Goal: Task Accomplishment & Management: Manage account settings

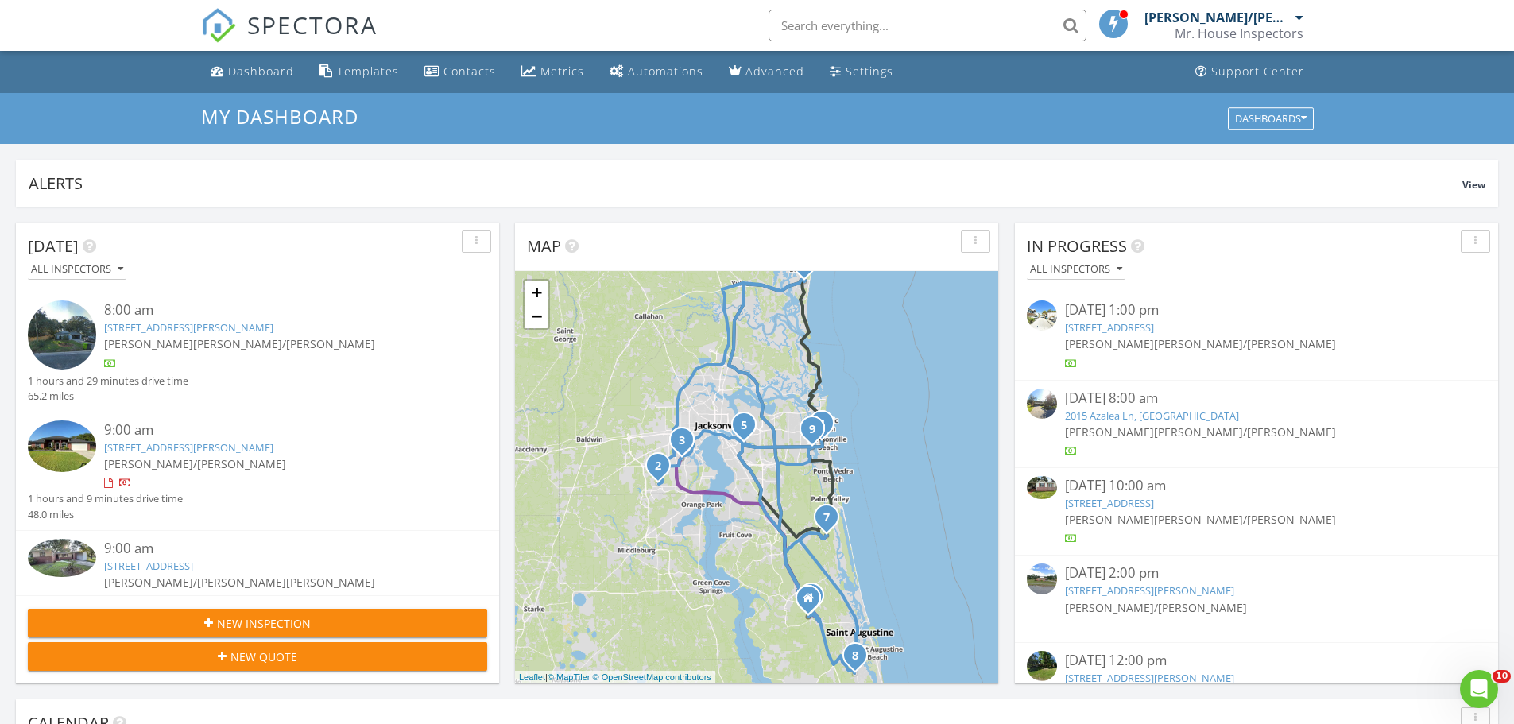
scroll to position [1471, 1538]
click at [171, 447] on link "9188 Emily Lake Ct, Jacksonville, FL 32222" at bounding box center [188, 447] width 169 height 14
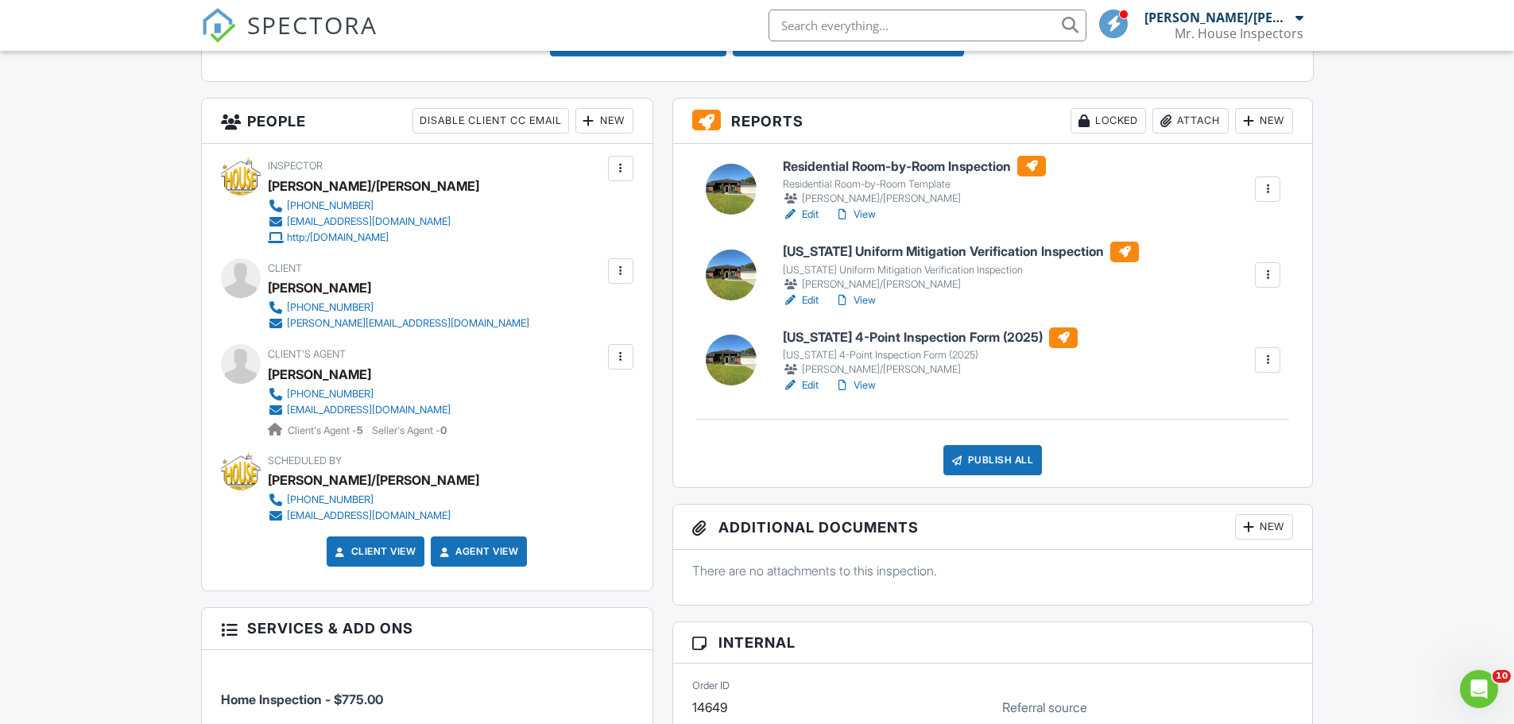
scroll to position [556, 0]
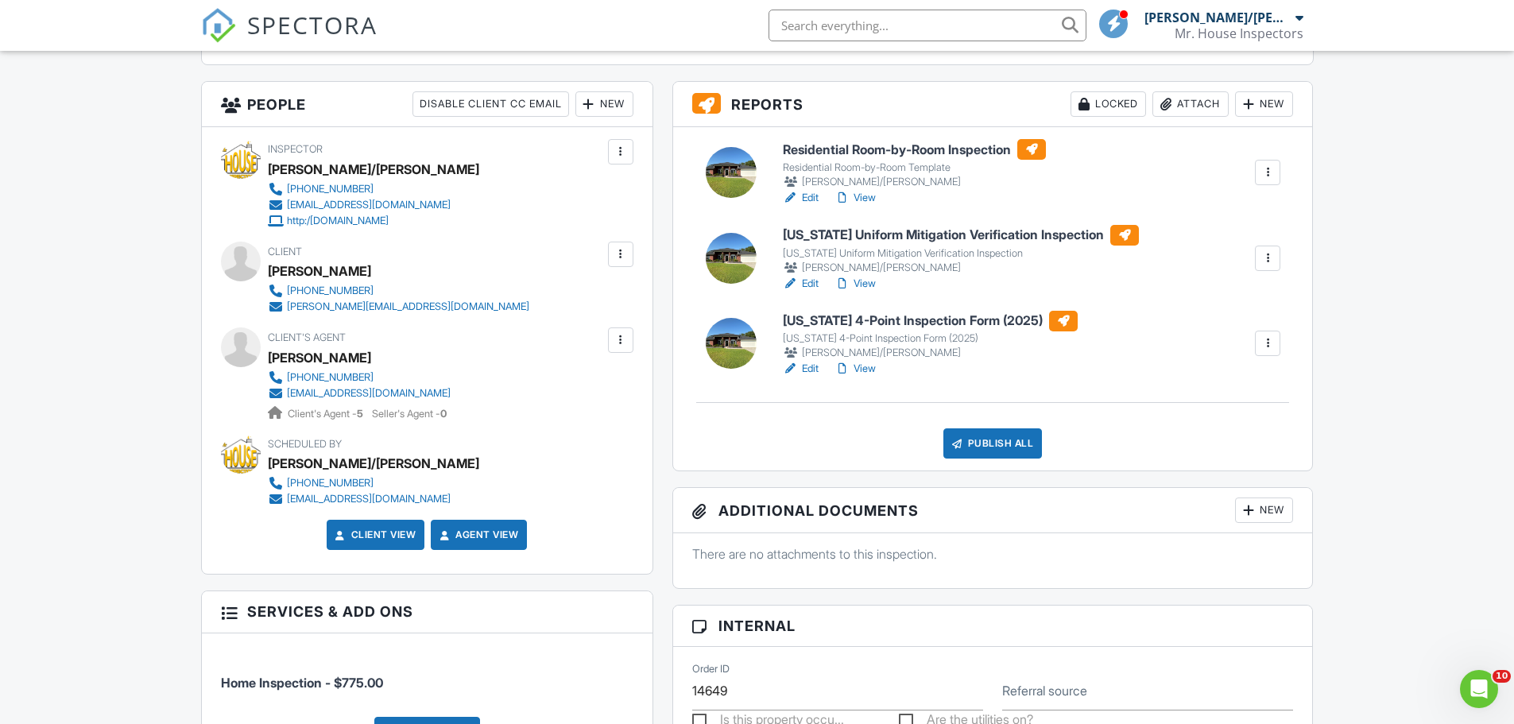
click at [872, 282] on link "View" at bounding box center [854, 284] width 41 height 16
click at [814, 367] on link "Edit" at bounding box center [801, 369] width 36 height 16
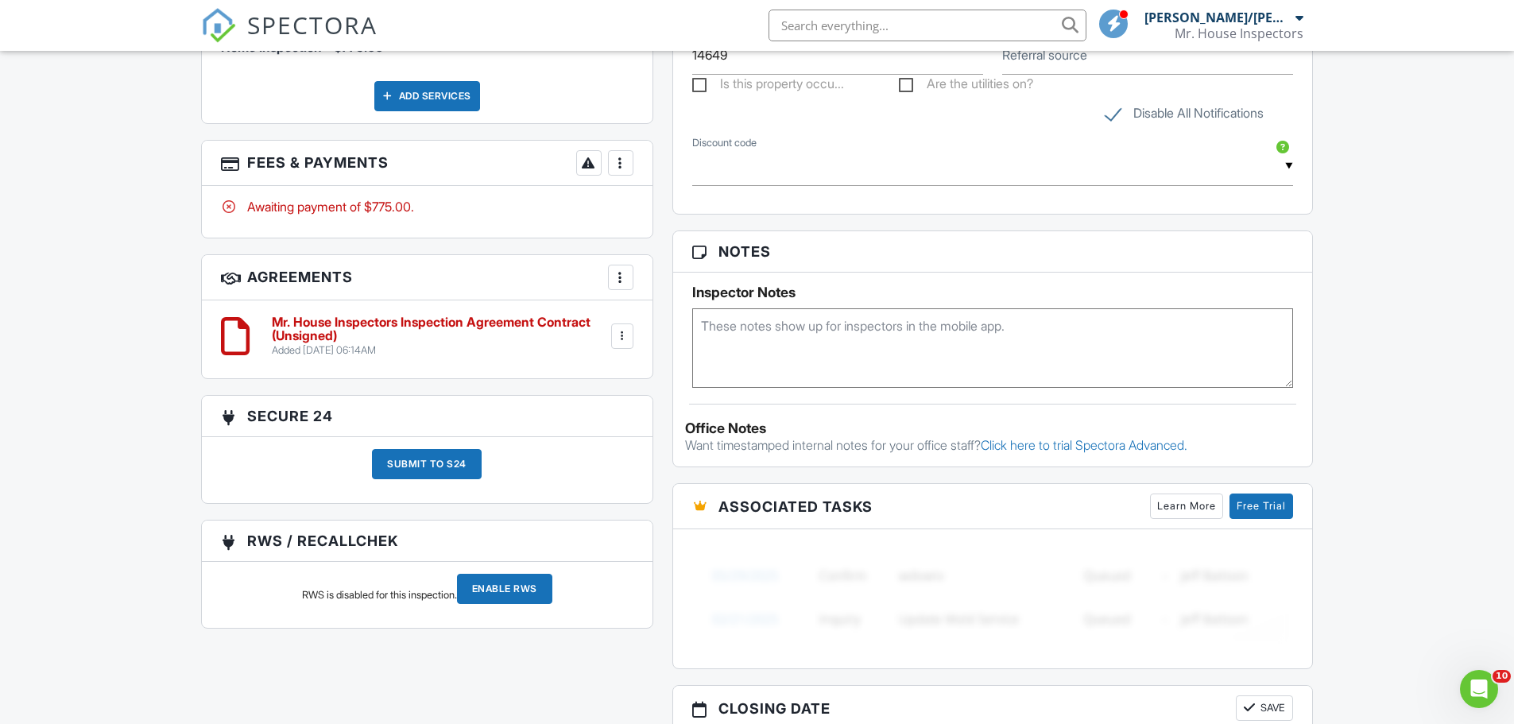
click at [624, 164] on div at bounding box center [621, 163] width 16 height 16
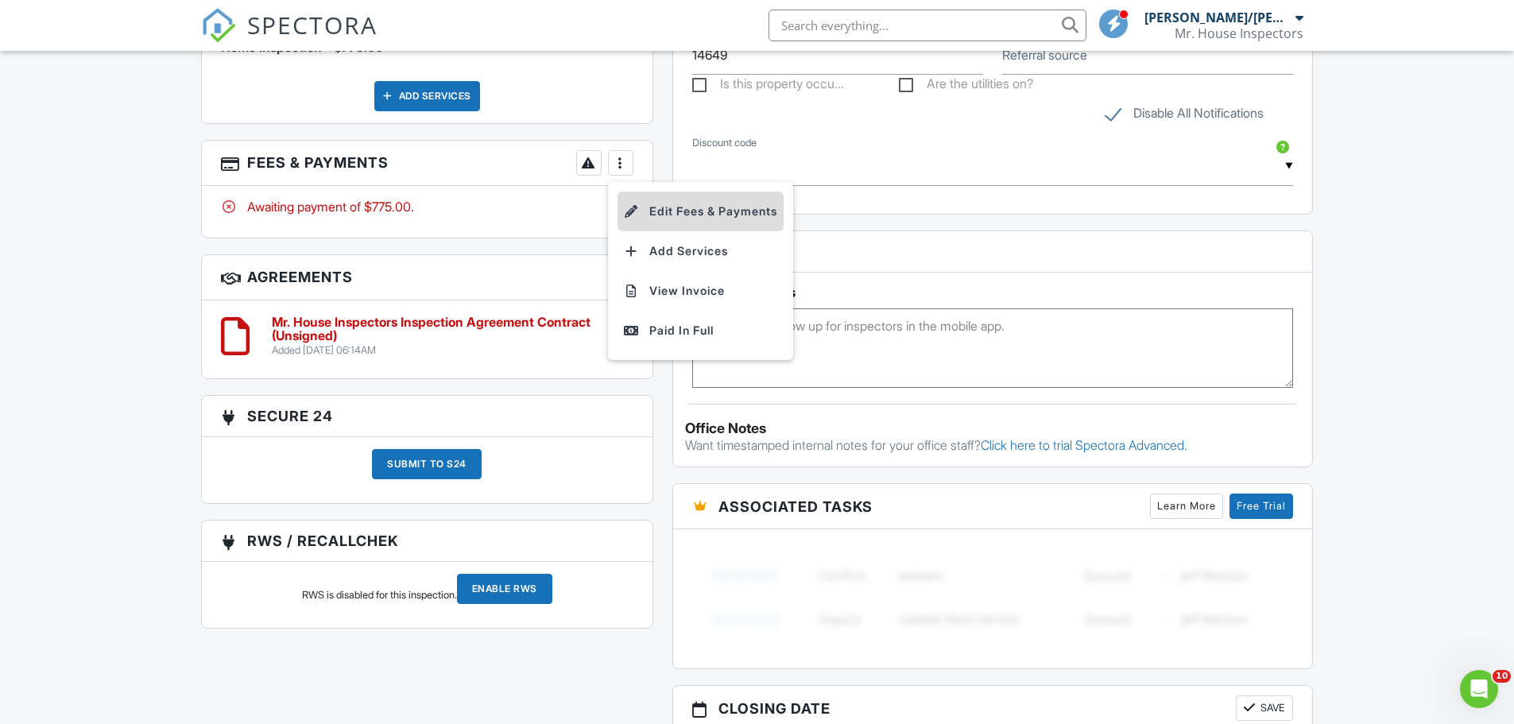
click at [719, 211] on li "Edit Fees & Payments" at bounding box center [700, 211] width 166 height 40
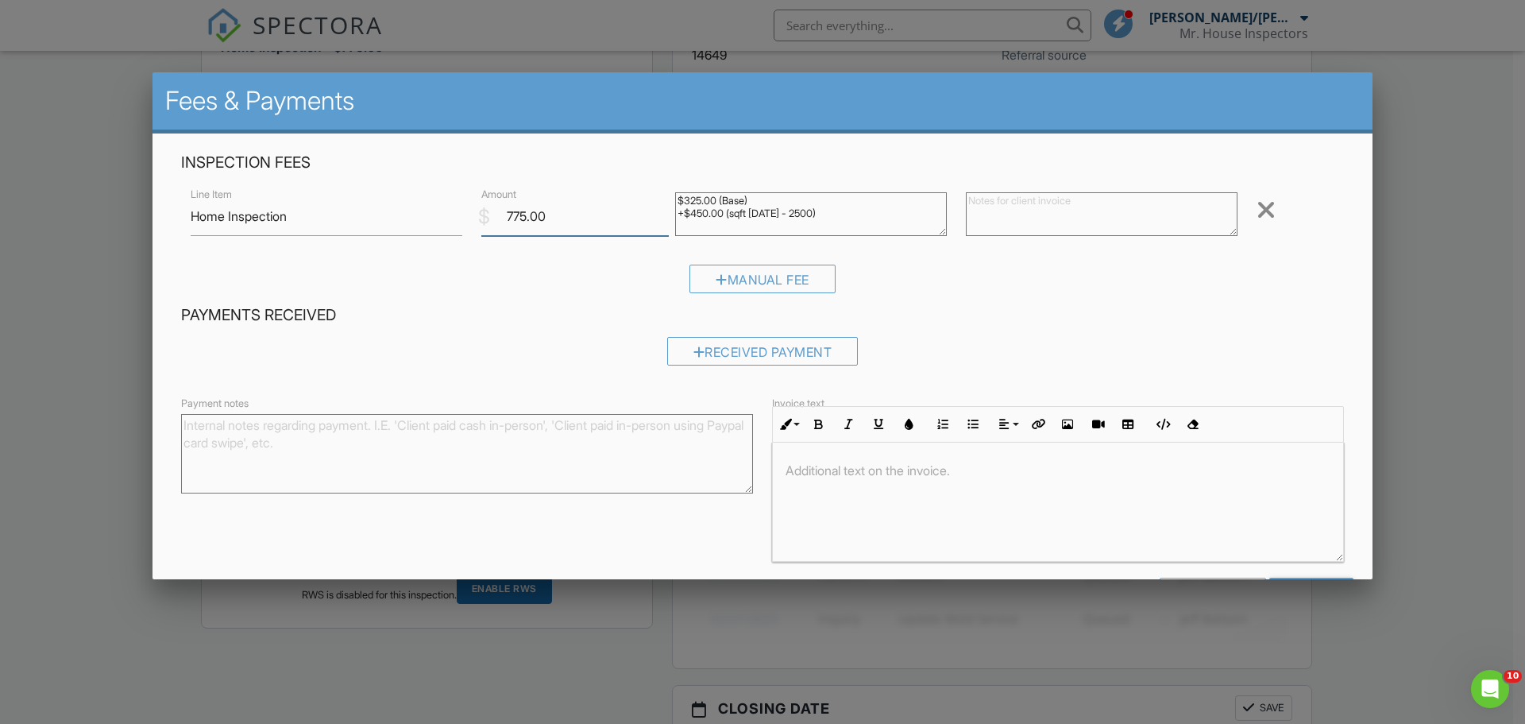
click at [515, 216] on input "775.00" at bounding box center [575, 216] width 188 height 39
type input "475.00"
click at [693, 280] on div "Manual Fee" at bounding box center [763, 279] width 146 height 29
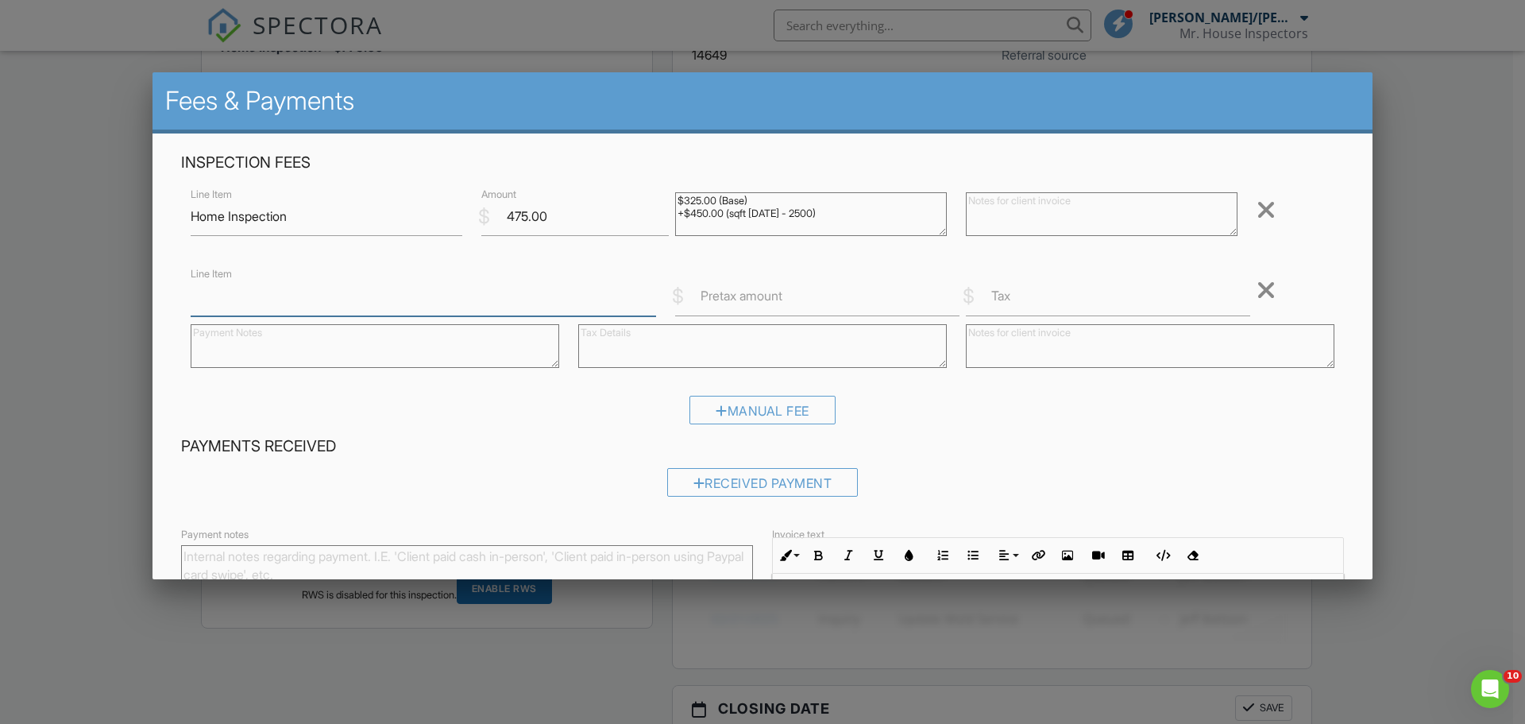
click at [386, 308] on input "Line Item" at bounding box center [424, 296] width 466 height 39
type input "WDO/ Termite Inspection"
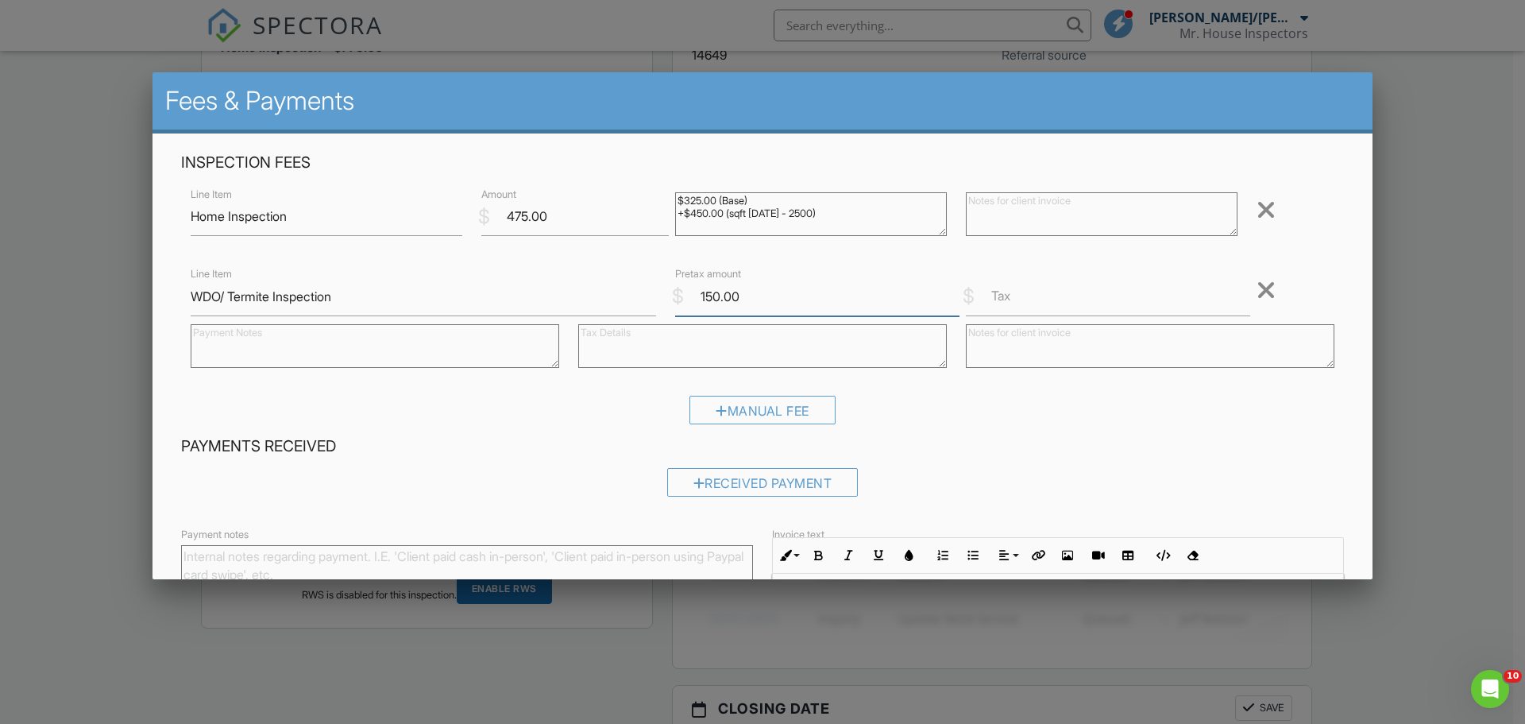
type input "150.00"
click at [1016, 310] on input "Tax" at bounding box center [1108, 296] width 284 height 39
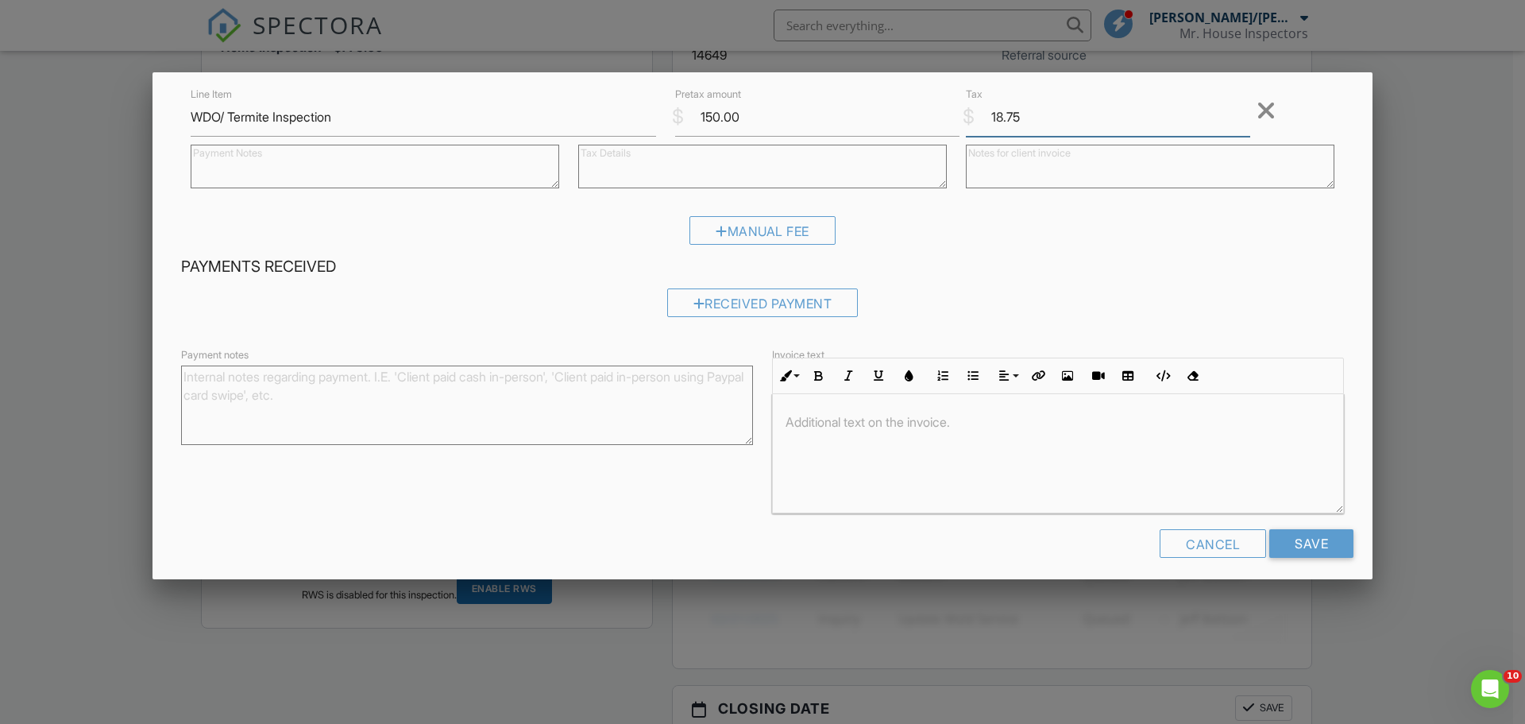
scroll to position [189, 0]
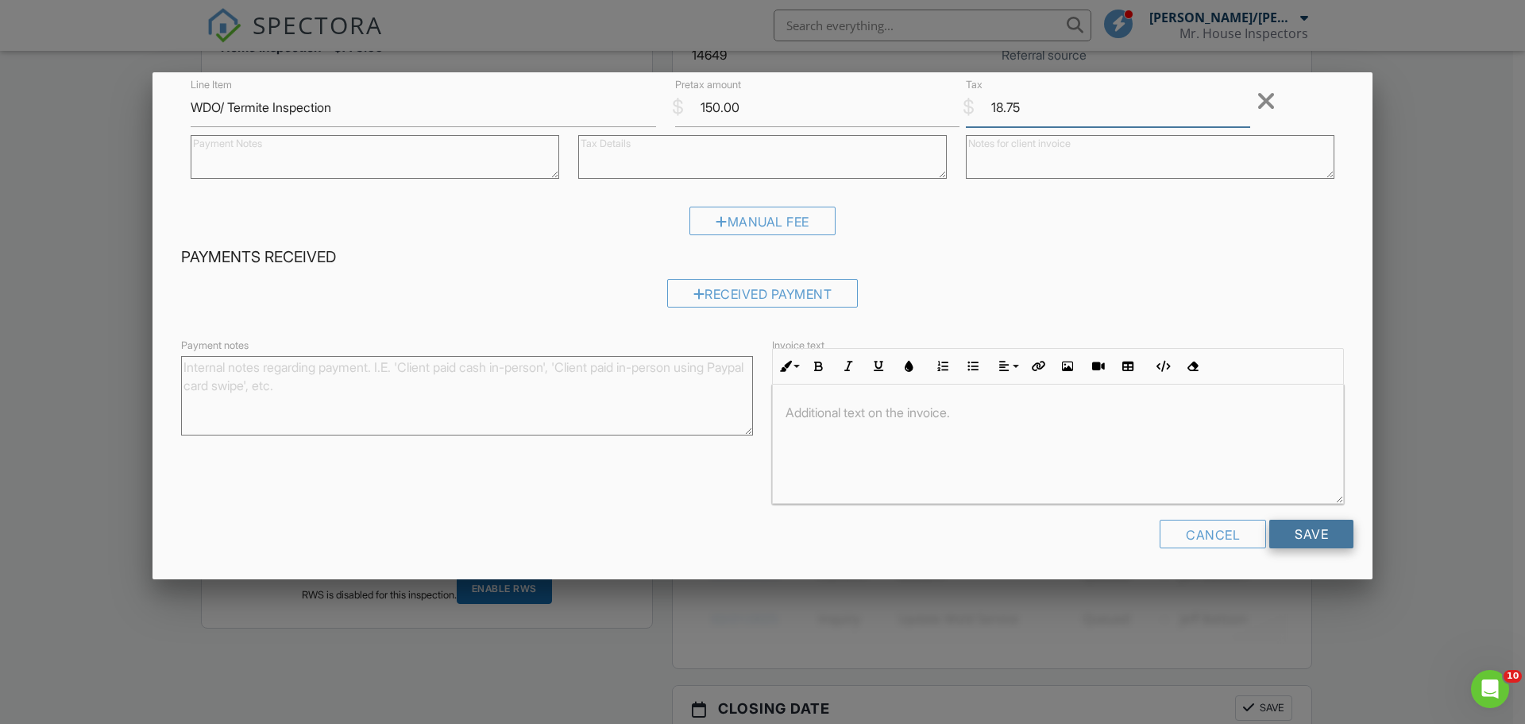
type input "18.75"
click at [1317, 530] on input "Save" at bounding box center [1312, 534] width 84 height 29
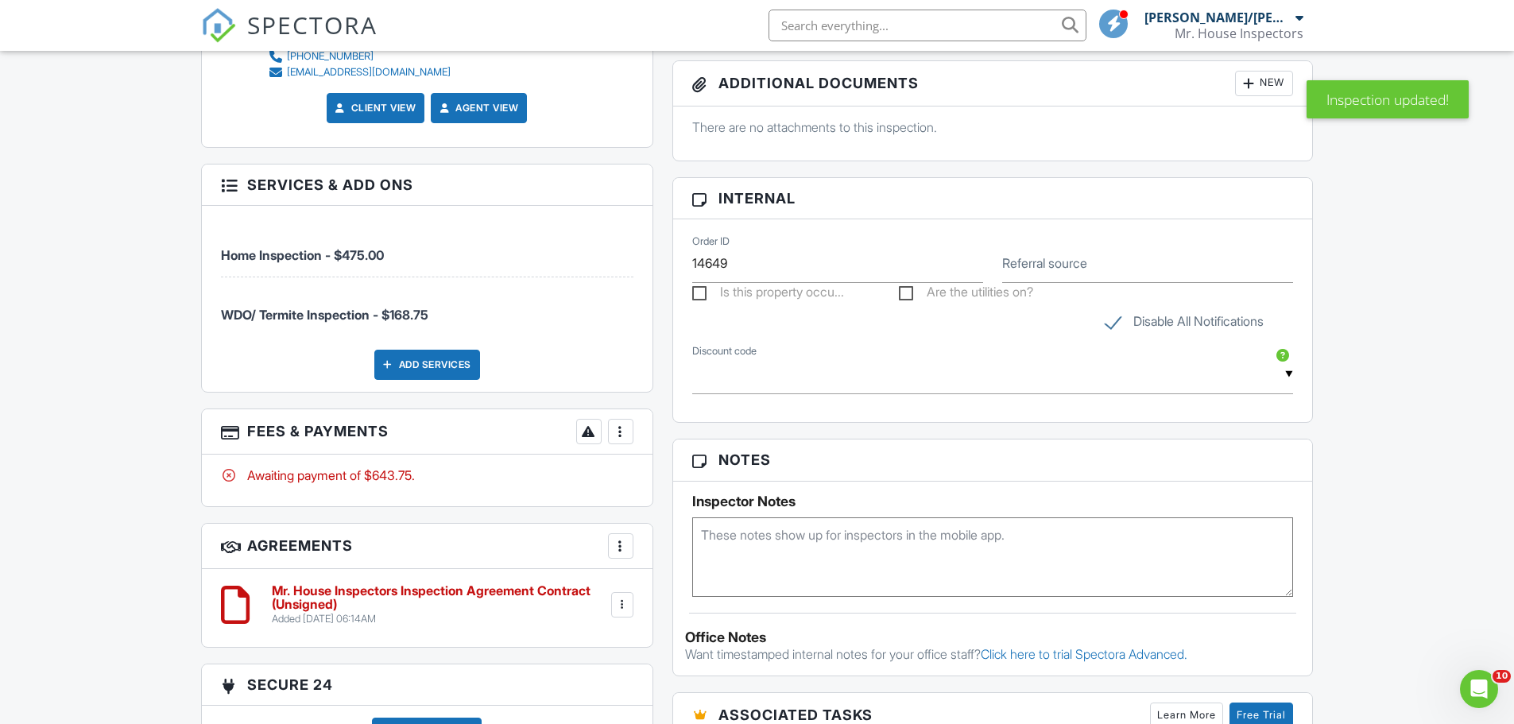
scroll to position [1192, 0]
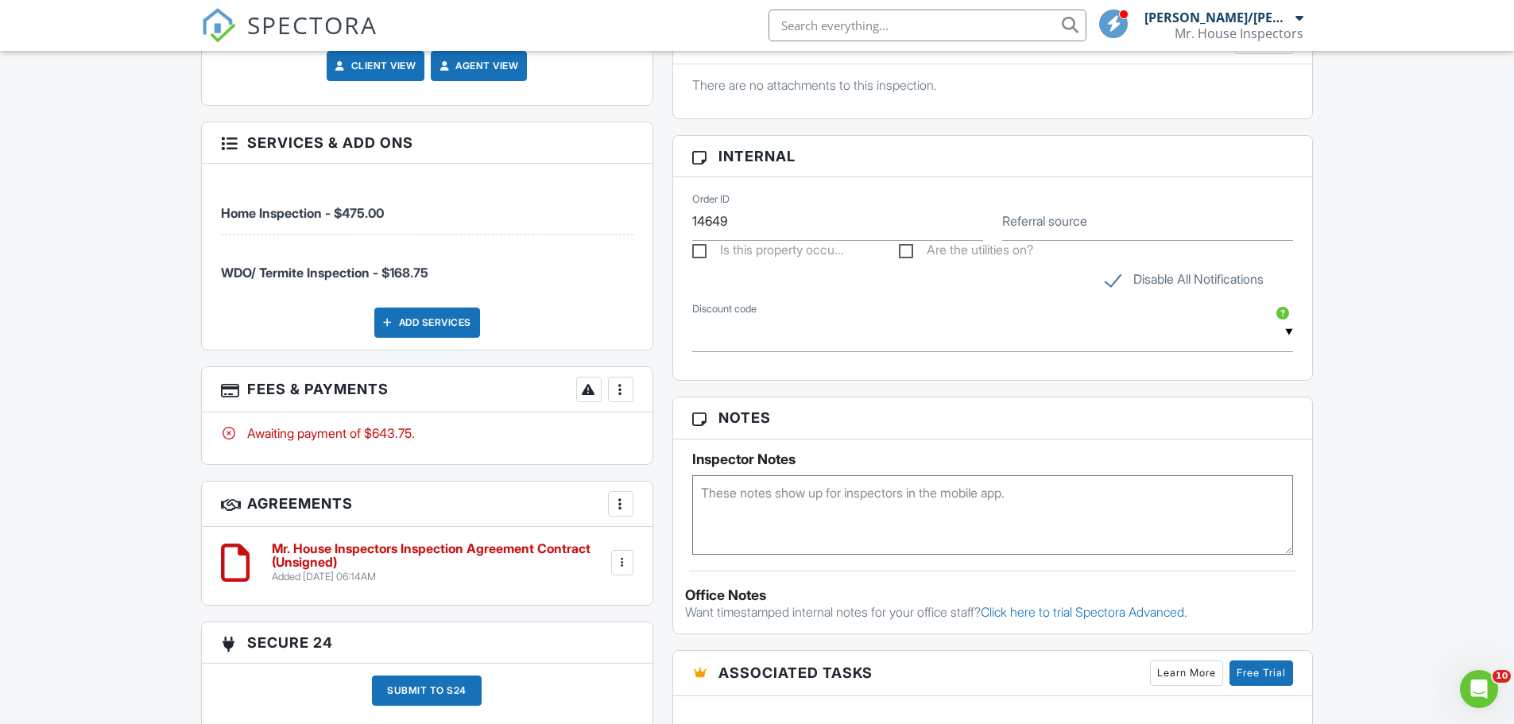
click at [621, 389] on div at bounding box center [621, 389] width 16 height 16
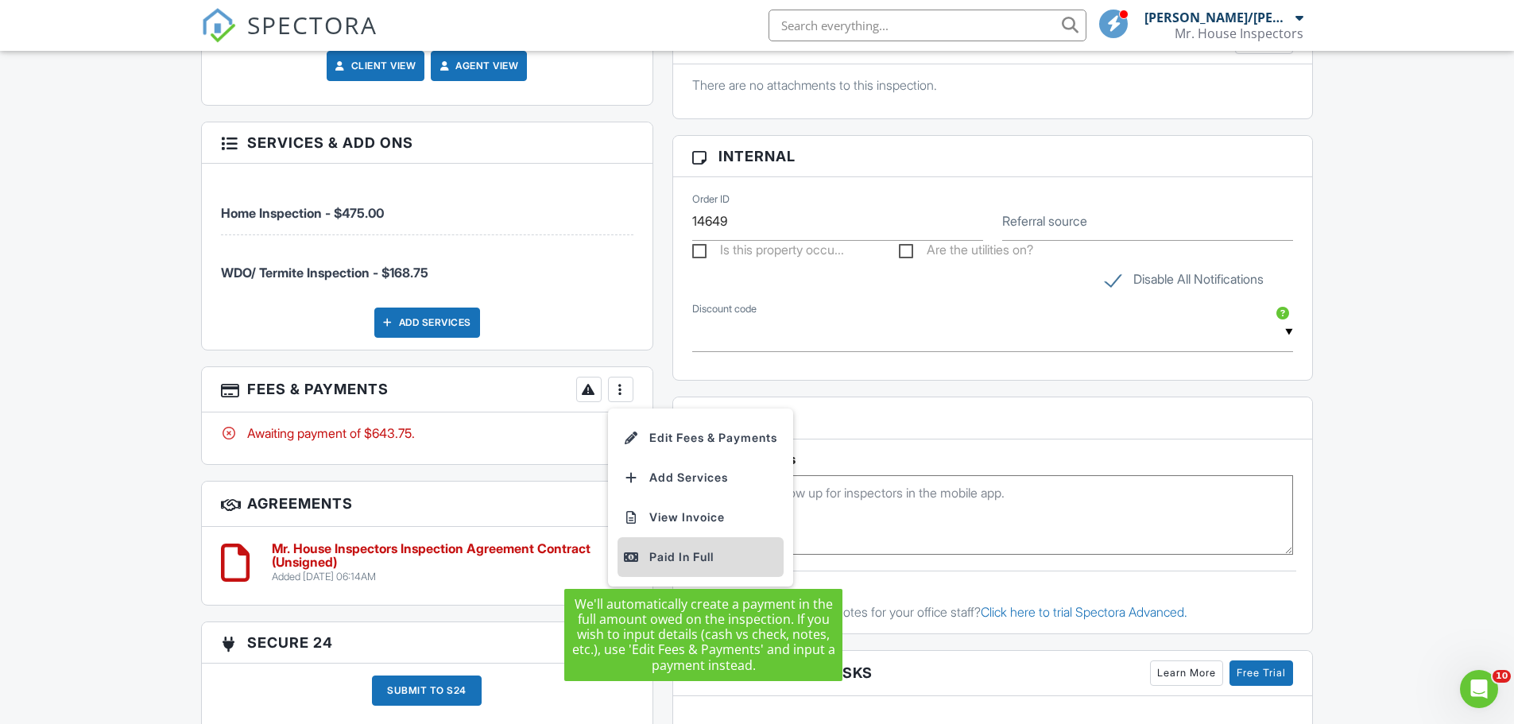
click at [675, 555] on div "Paid In Full" at bounding box center [700, 556] width 153 height 19
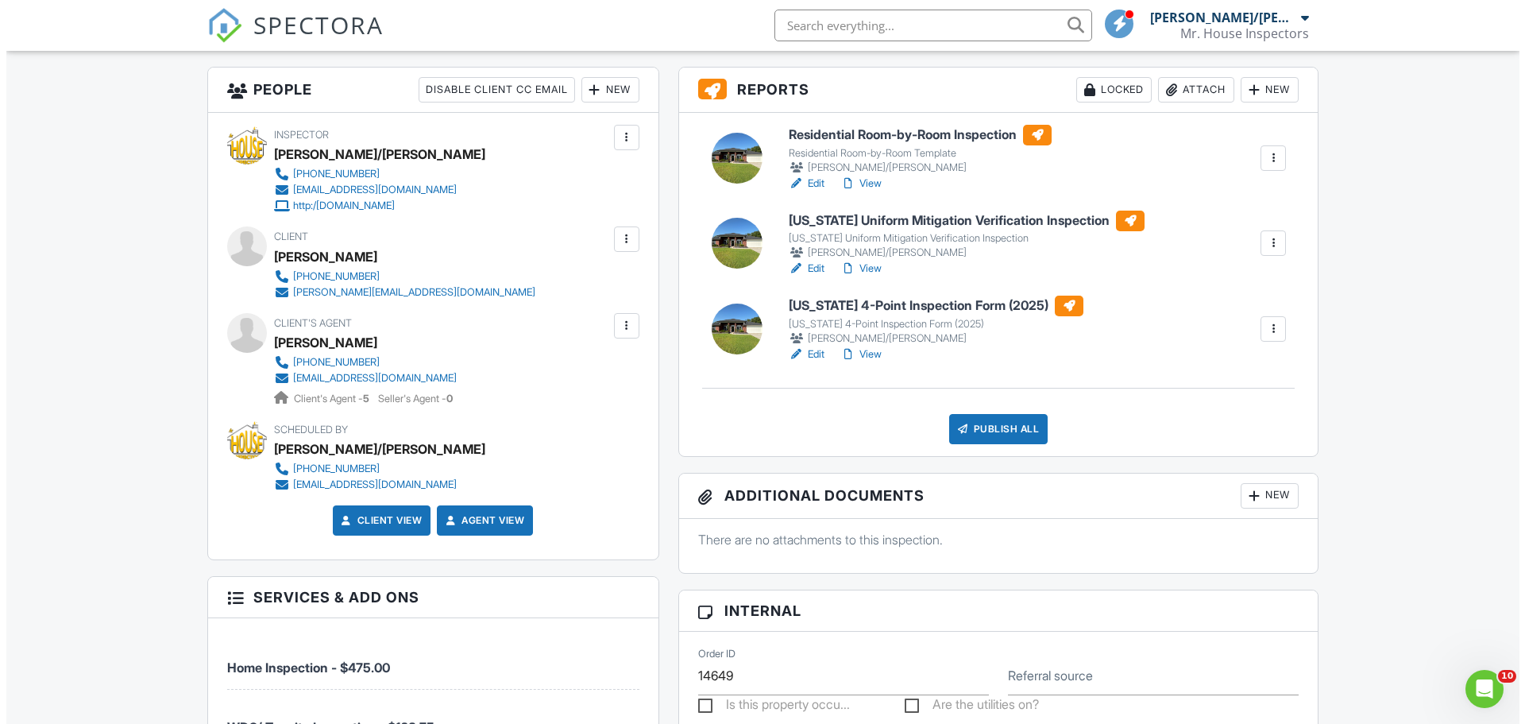
scroll to position [795, 0]
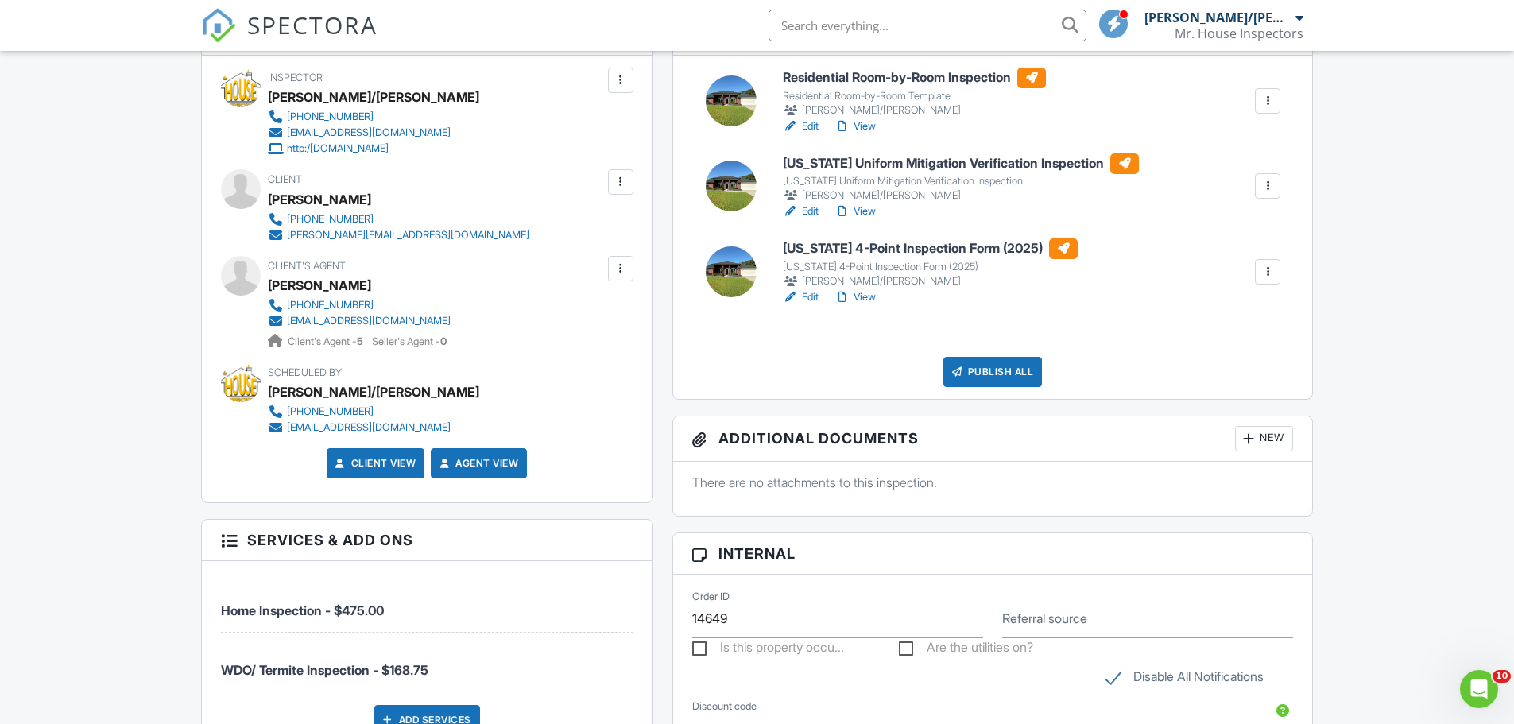
click at [984, 370] on div "Publish All" at bounding box center [992, 372] width 99 height 30
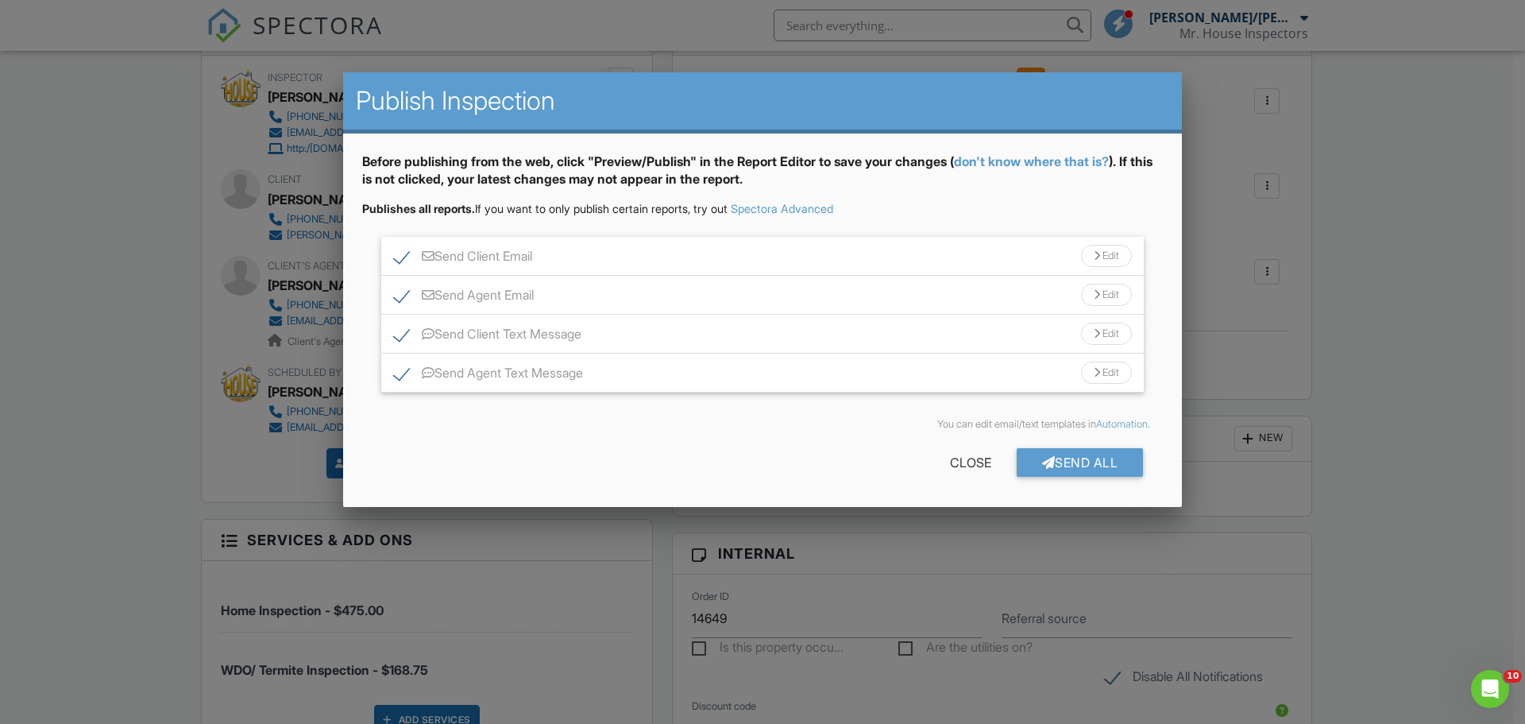
click at [1079, 458] on div "Send All" at bounding box center [1080, 462] width 127 height 29
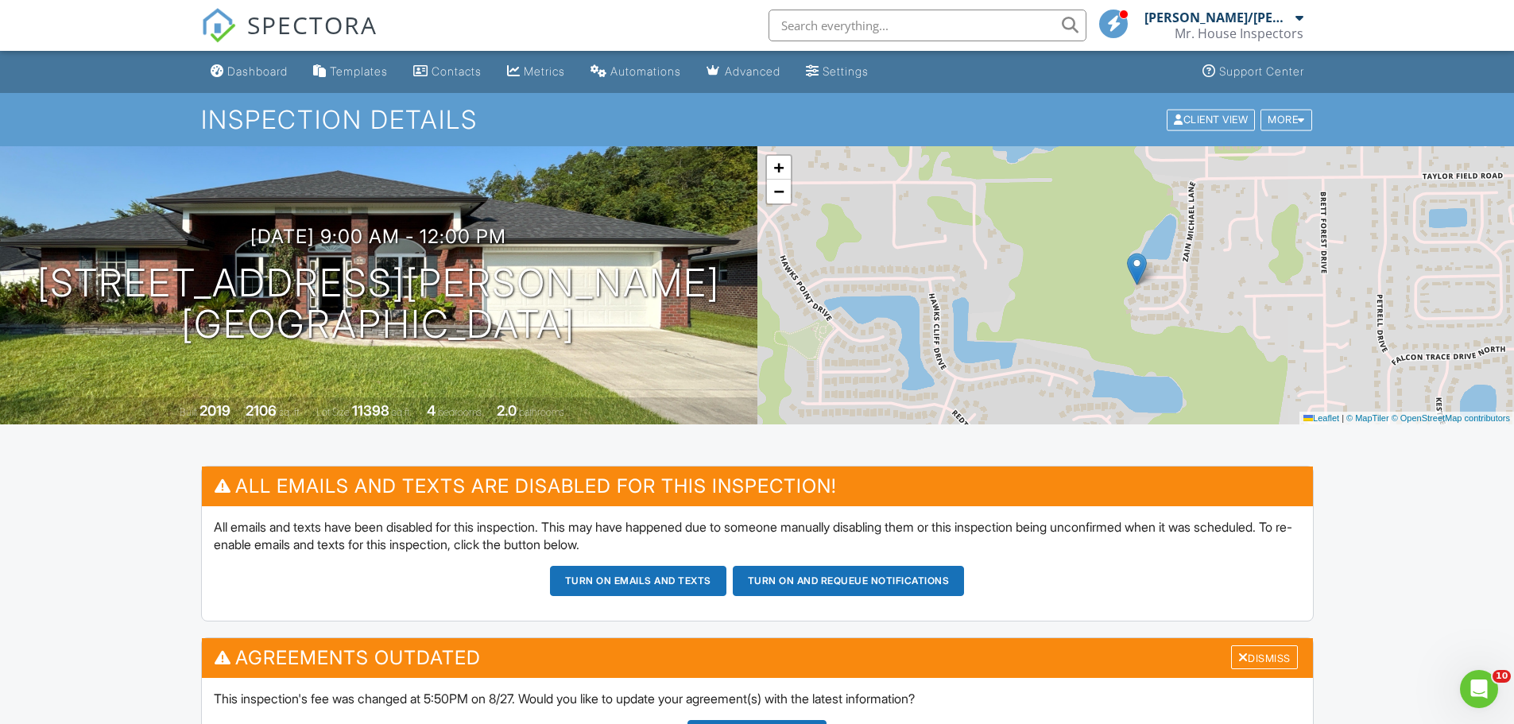
click at [265, 17] on span "SPECTORA" at bounding box center [312, 24] width 130 height 33
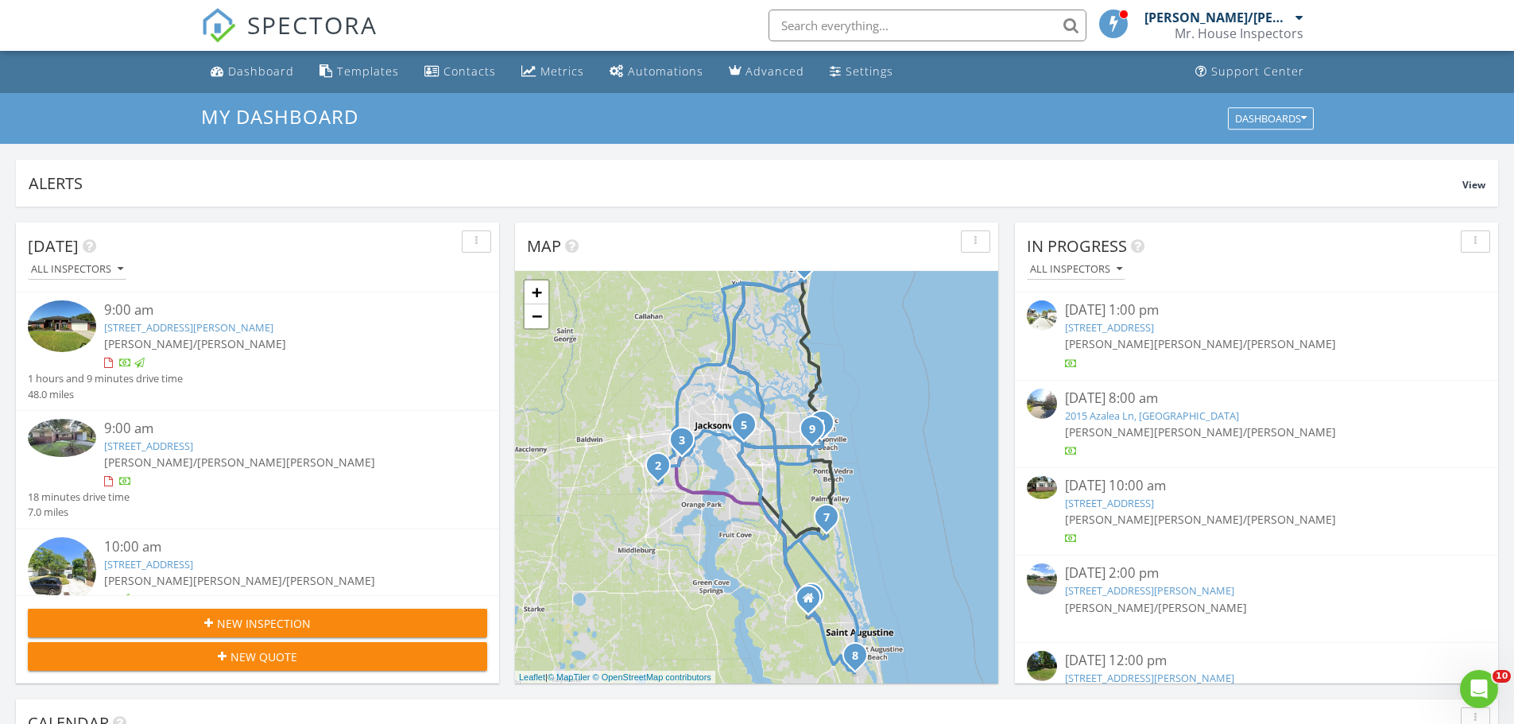
scroll to position [159, 0]
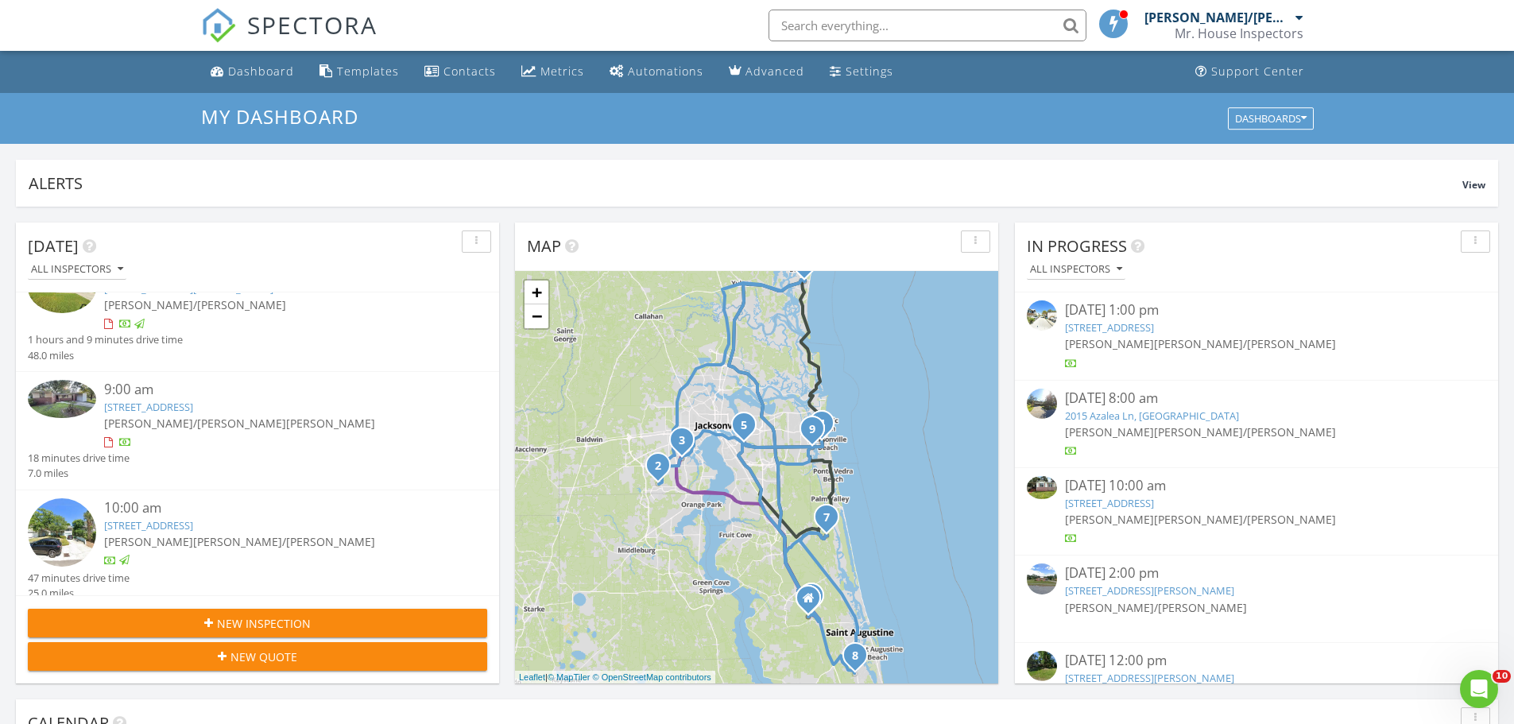
click at [126, 410] on link "4045 Barmer Dr, Jacksonville, FL 32210" at bounding box center [148, 407] width 89 height 14
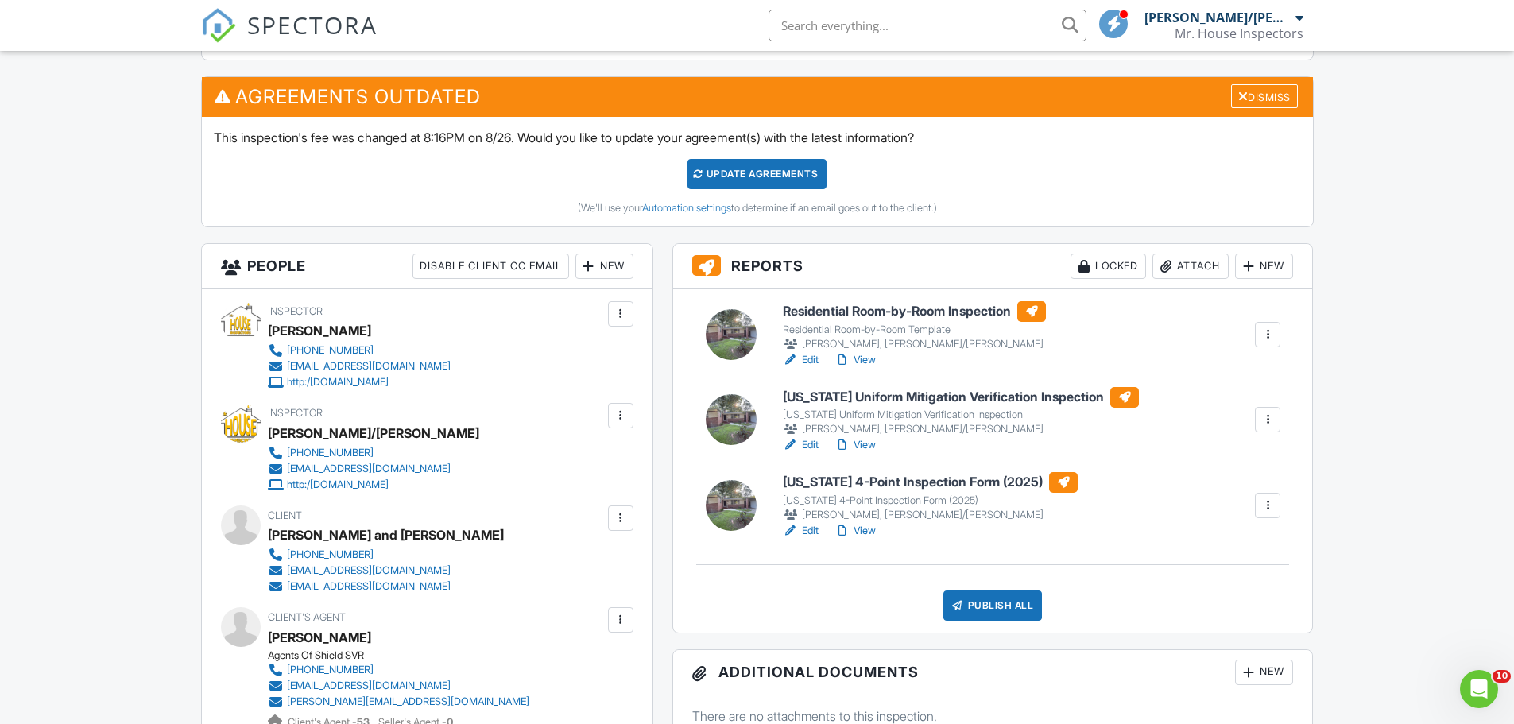
scroll to position [636, 0]
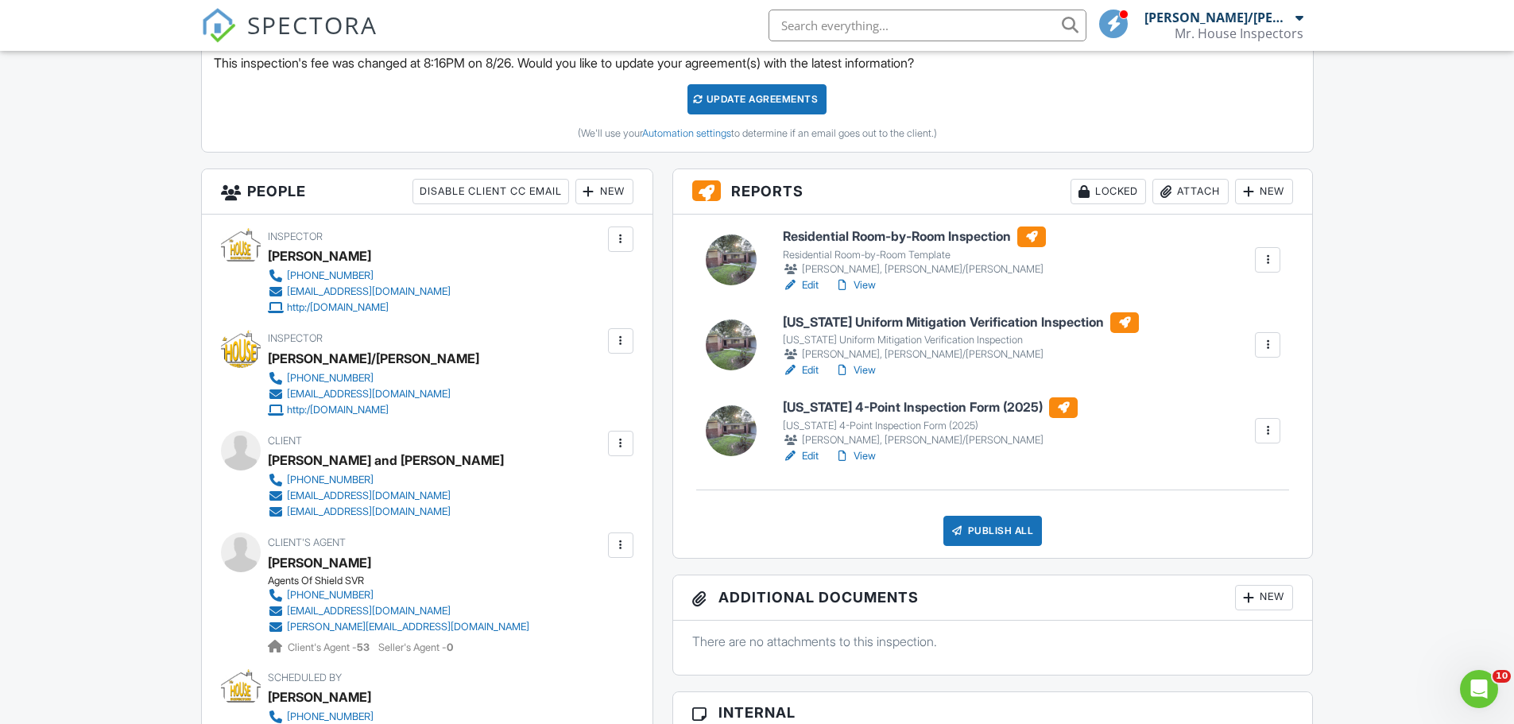
click at [867, 370] on link "View" at bounding box center [854, 370] width 41 height 16
click at [806, 283] on link "Edit" at bounding box center [801, 285] width 36 height 16
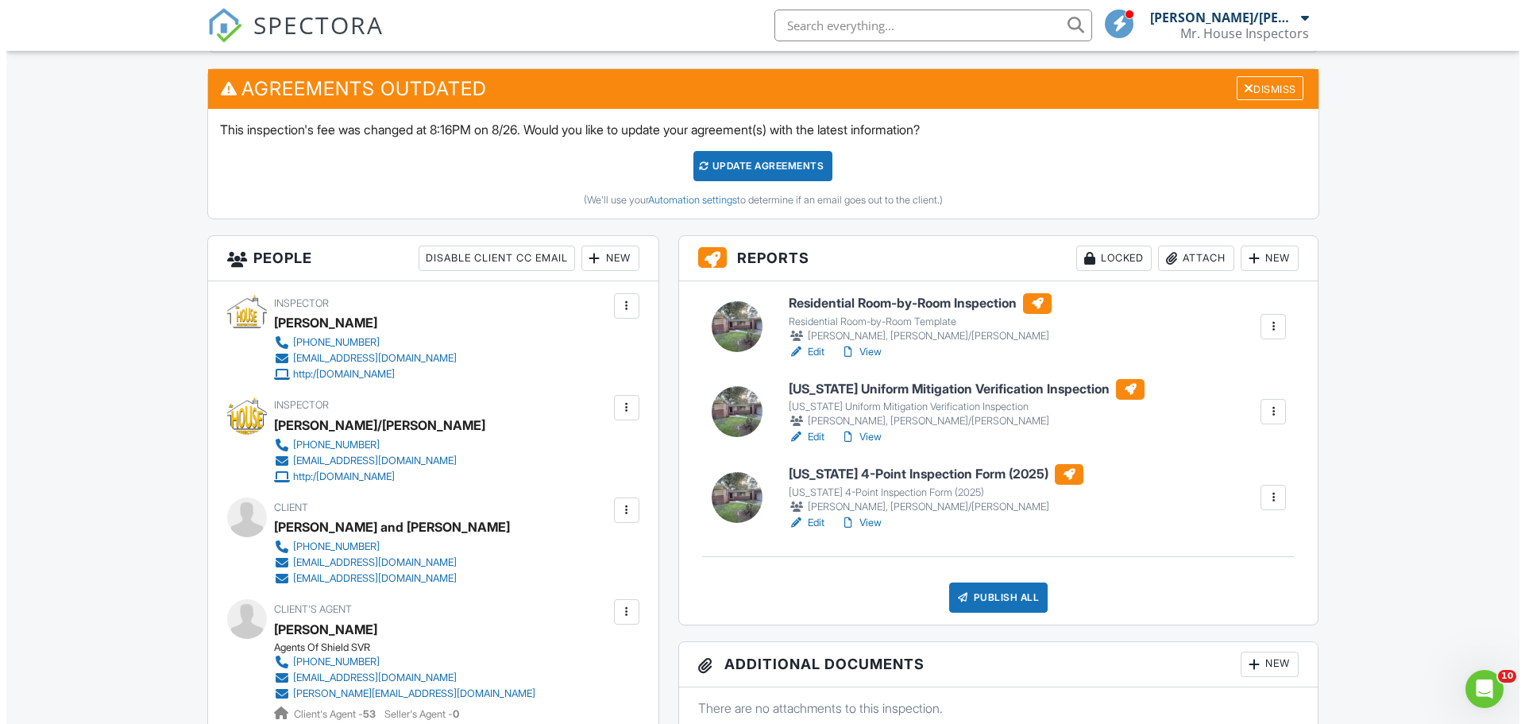
scroll to position [715, 0]
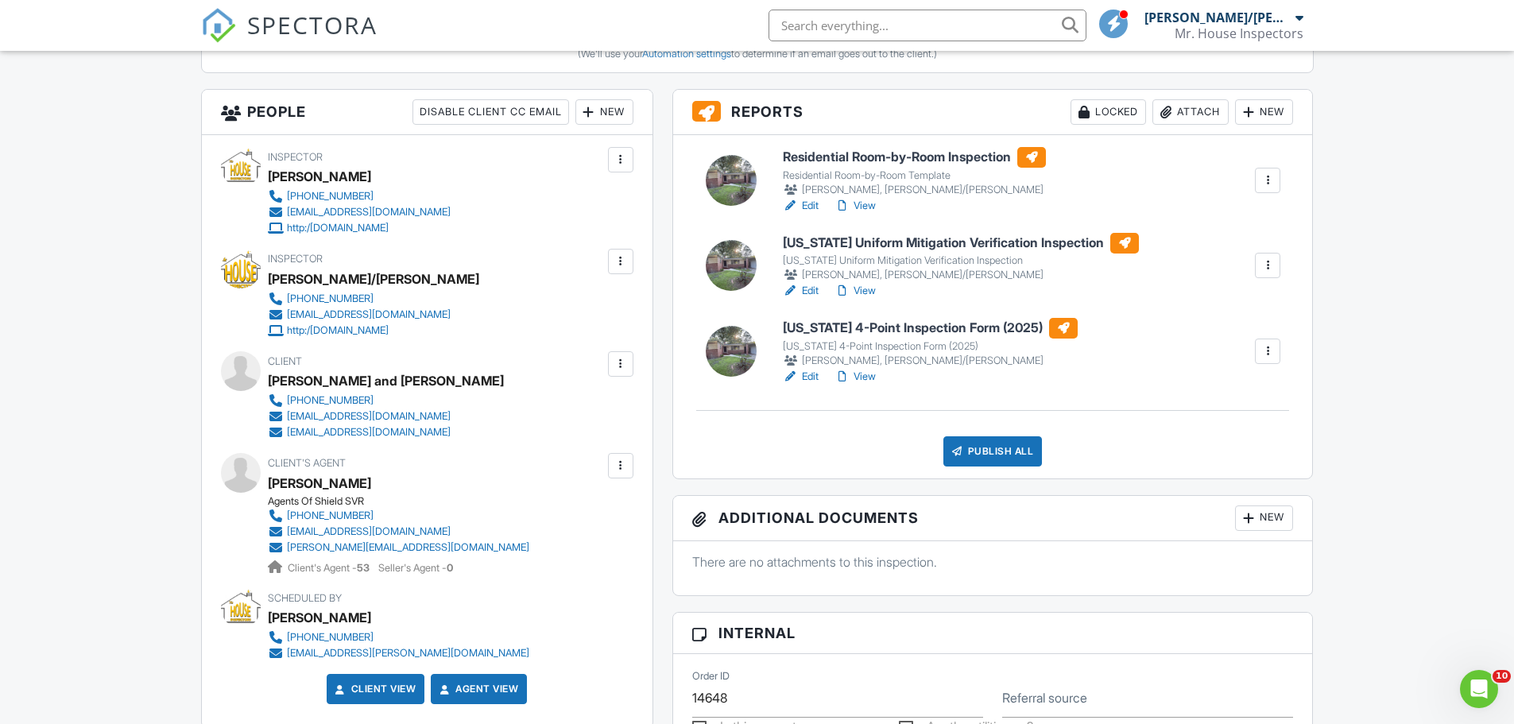
click at [994, 450] on div "Publish All" at bounding box center [992, 451] width 99 height 30
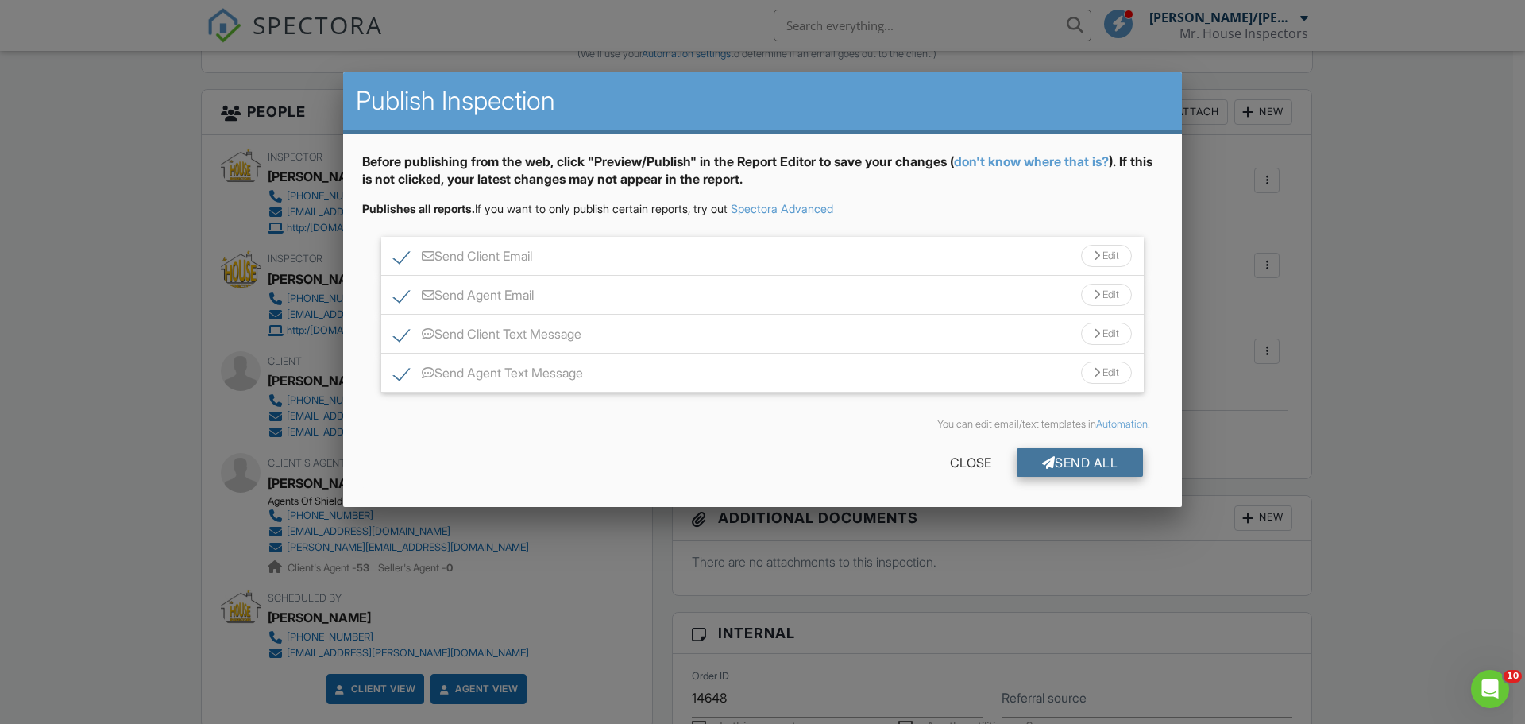
click at [1081, 461] on div "Send All" at bounding box center [1080, 462] width 127 height 29
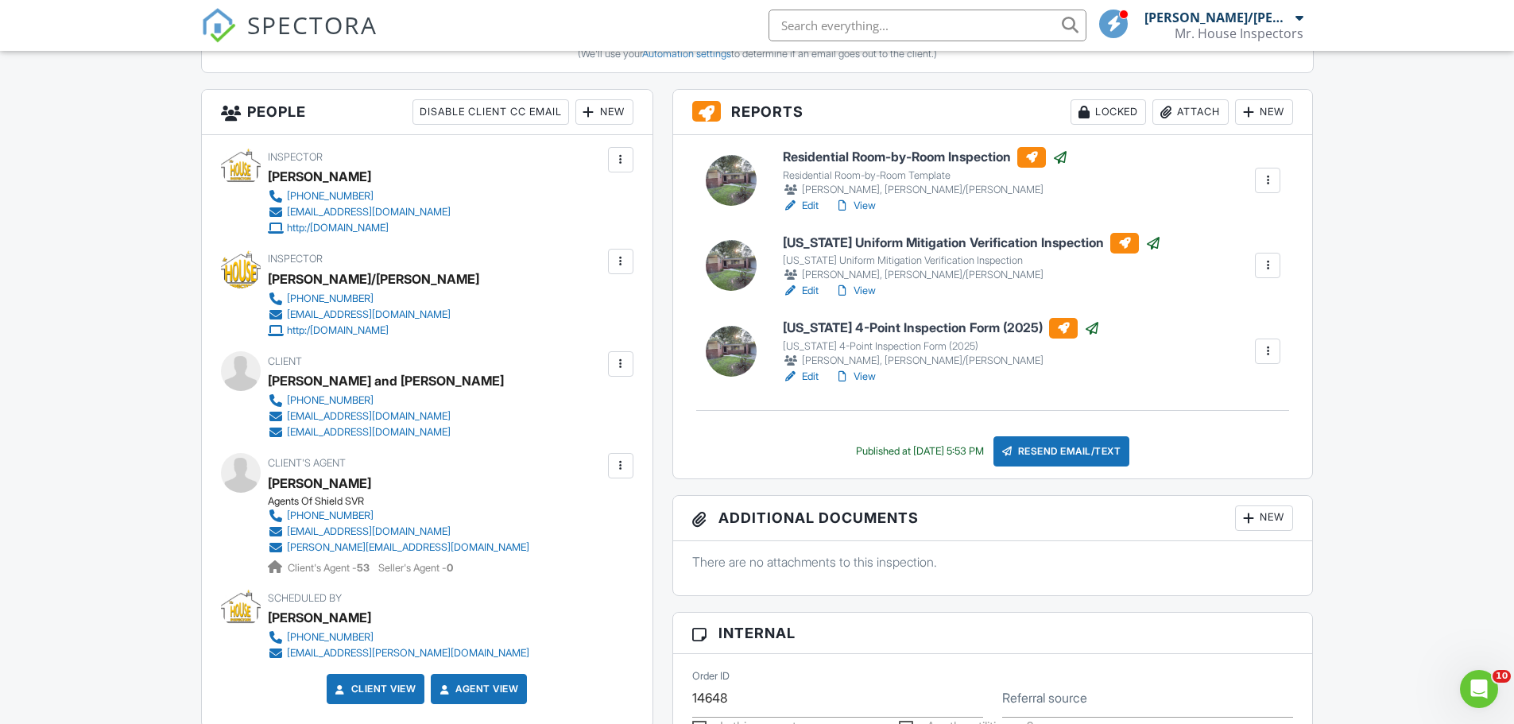
click at [284, 21] on span "SPECTORA" at bounding box center [312, 24] width 130 height 33
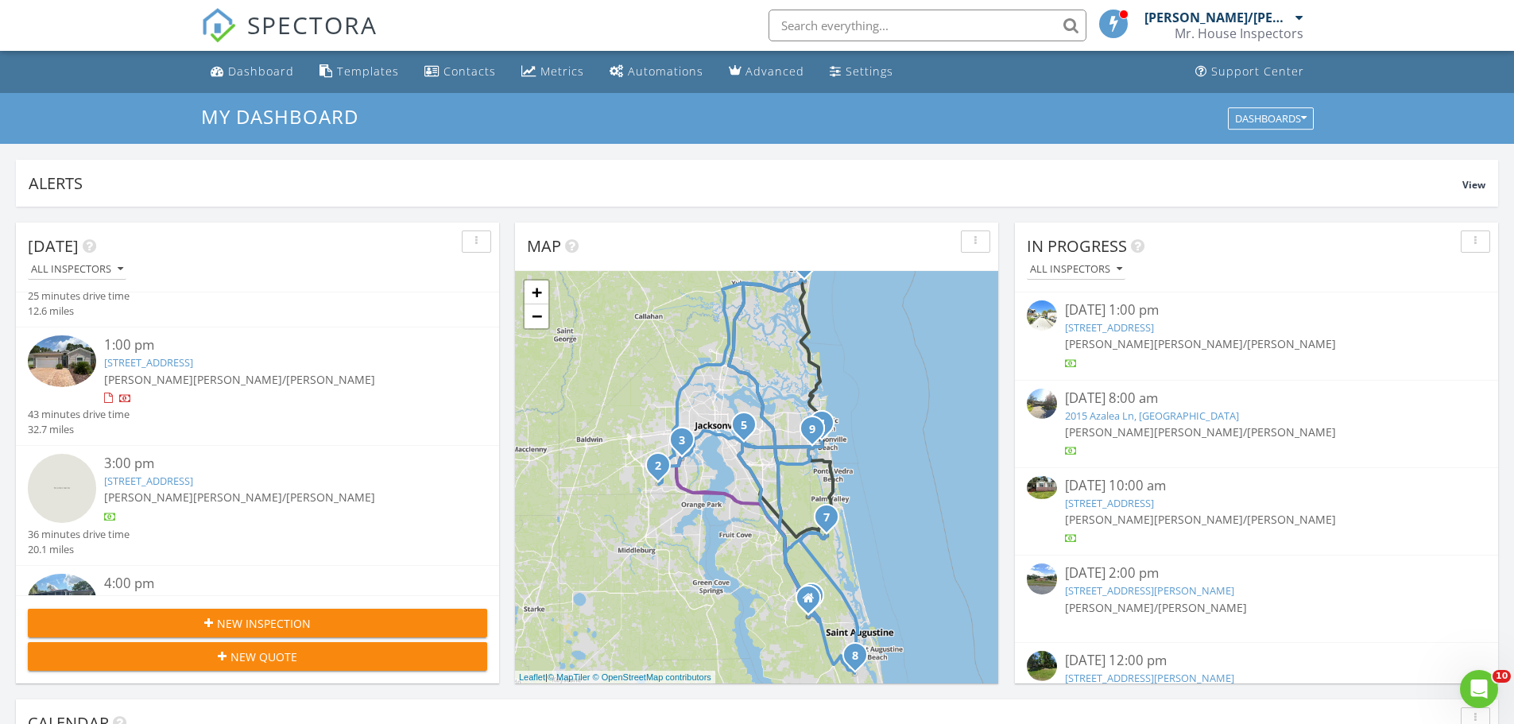
scroll to position [477, 0]
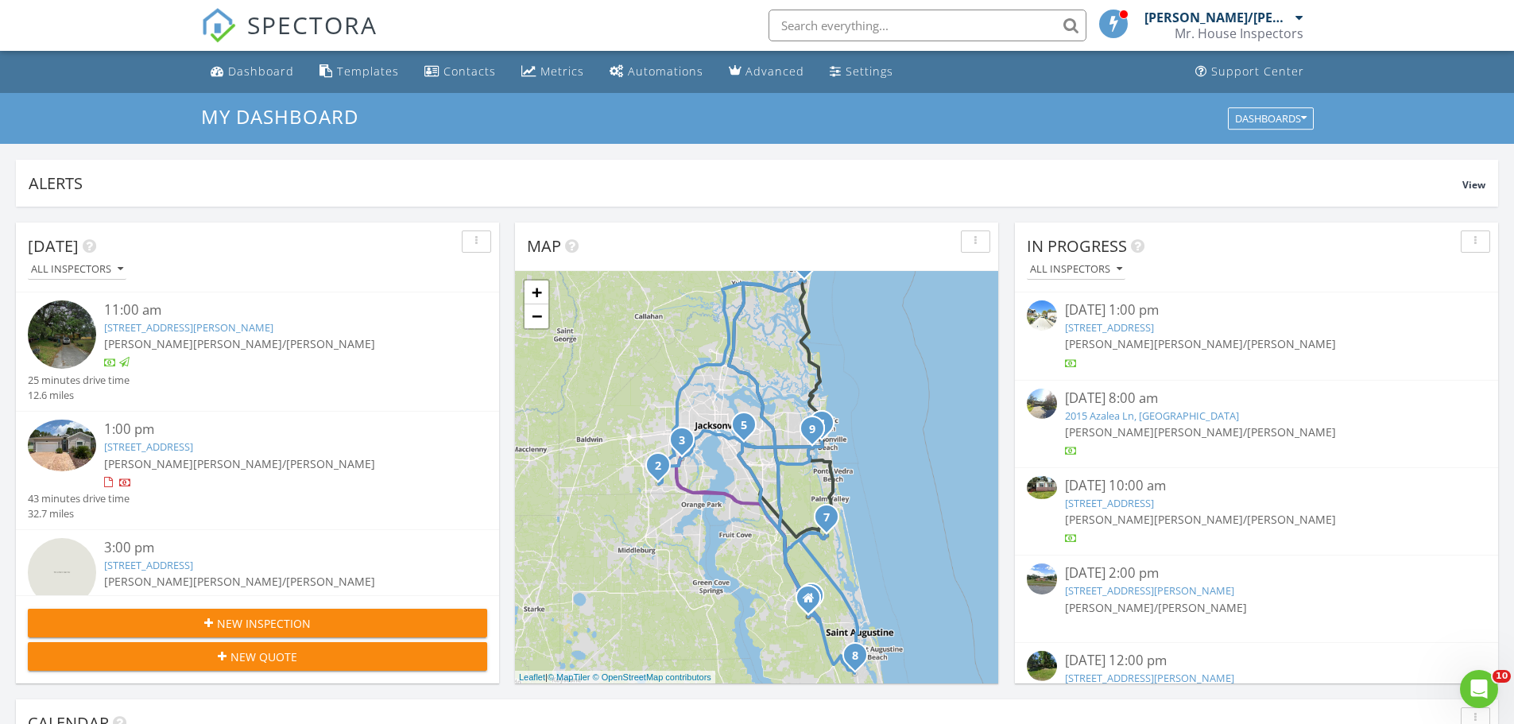
click at [129, 446] on link "221 St Kitts Loop, St. Augustine, FL 32092" at bounding box center [148, 446] width 89 height 14
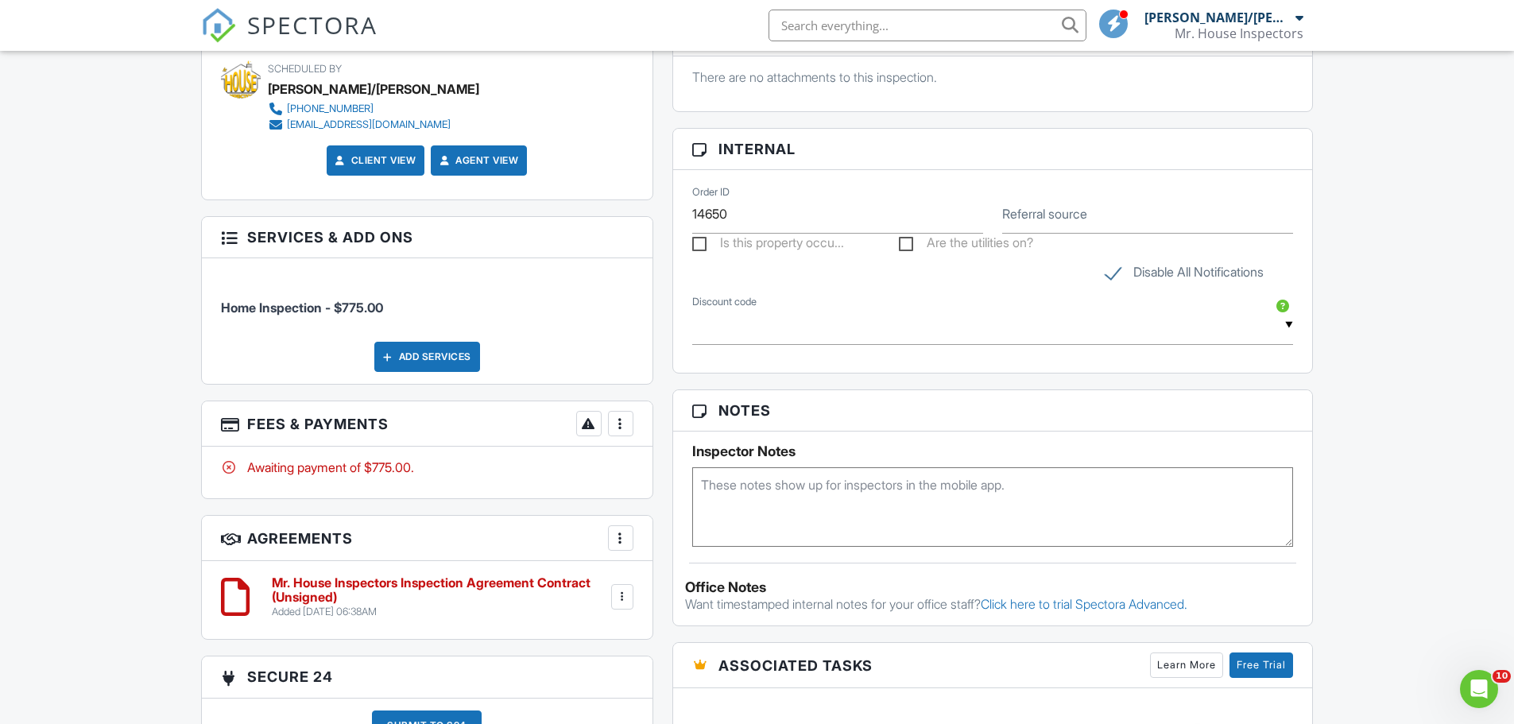
click at [613, 427] on div at bounding box center [621, 424] width 16 height 16
click at [648, 476] on li "Edit Fees & Payments" at bounding box center [700, 472] width 166 height 40
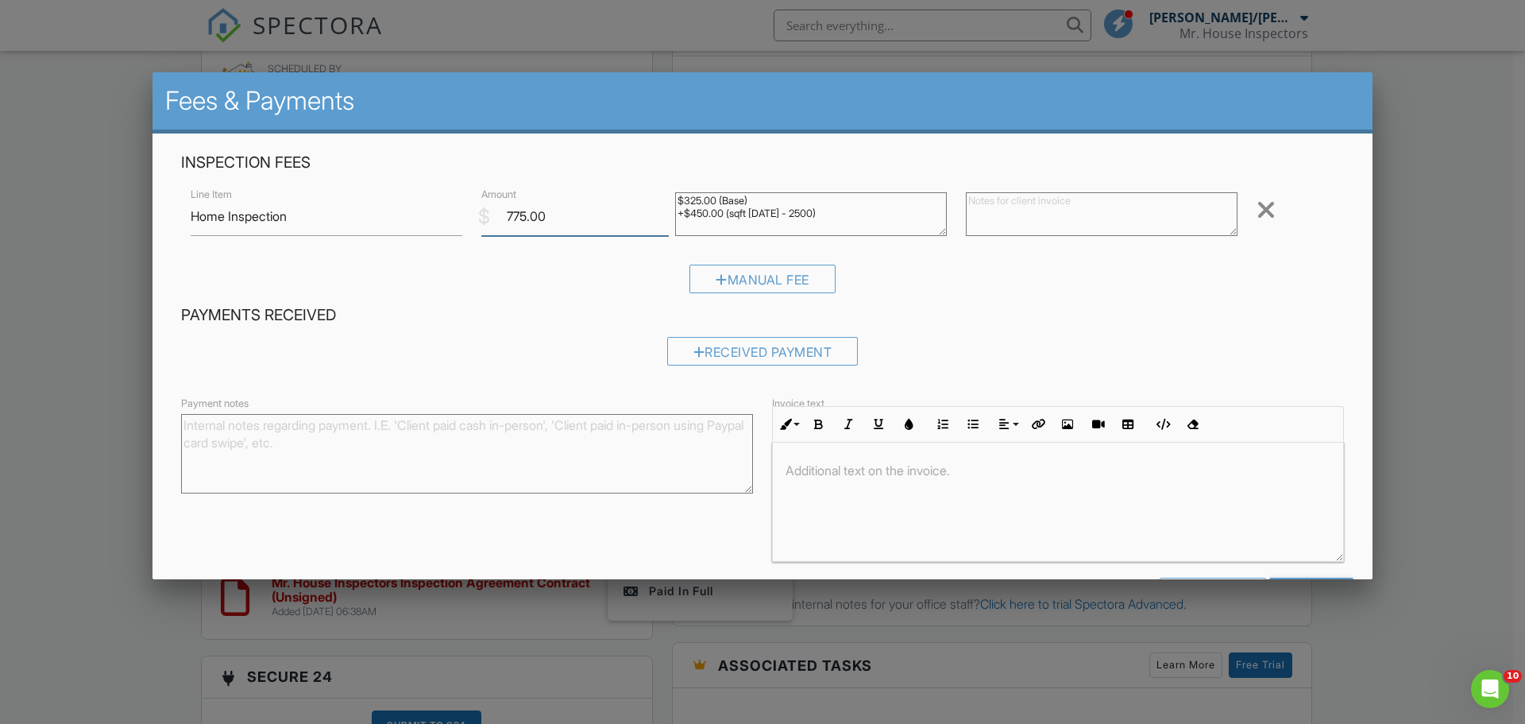
click at [511, 215] on input "775.00" at bounding box center [575, 216] width 188 height 39
type input "425.00"
click at [745, 276] on div "Manual Fee" at bounding box center [763, 279] width 146 height 29
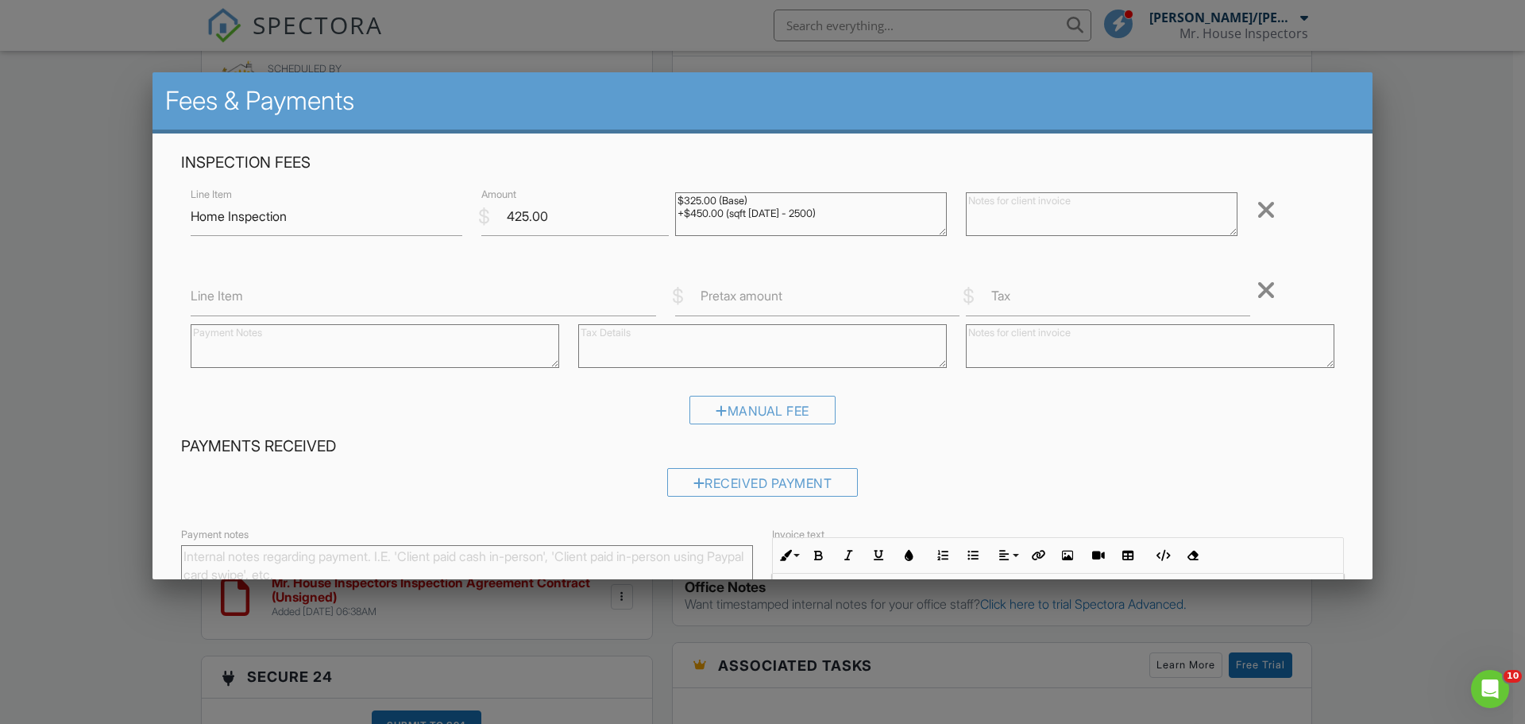
click at [205, 296] on label "Line Item" at bounding box center [217, 295] width 52 height 17
click at [205, 296] on input "Line Item" at bounding box center [424, 296] width 466 height 39
type input "WDO/ Termite Inspection"
type input "150.00"
click at [1026, 298] on input "Tax" at bounding box center [1108, 296] width 284 height 39
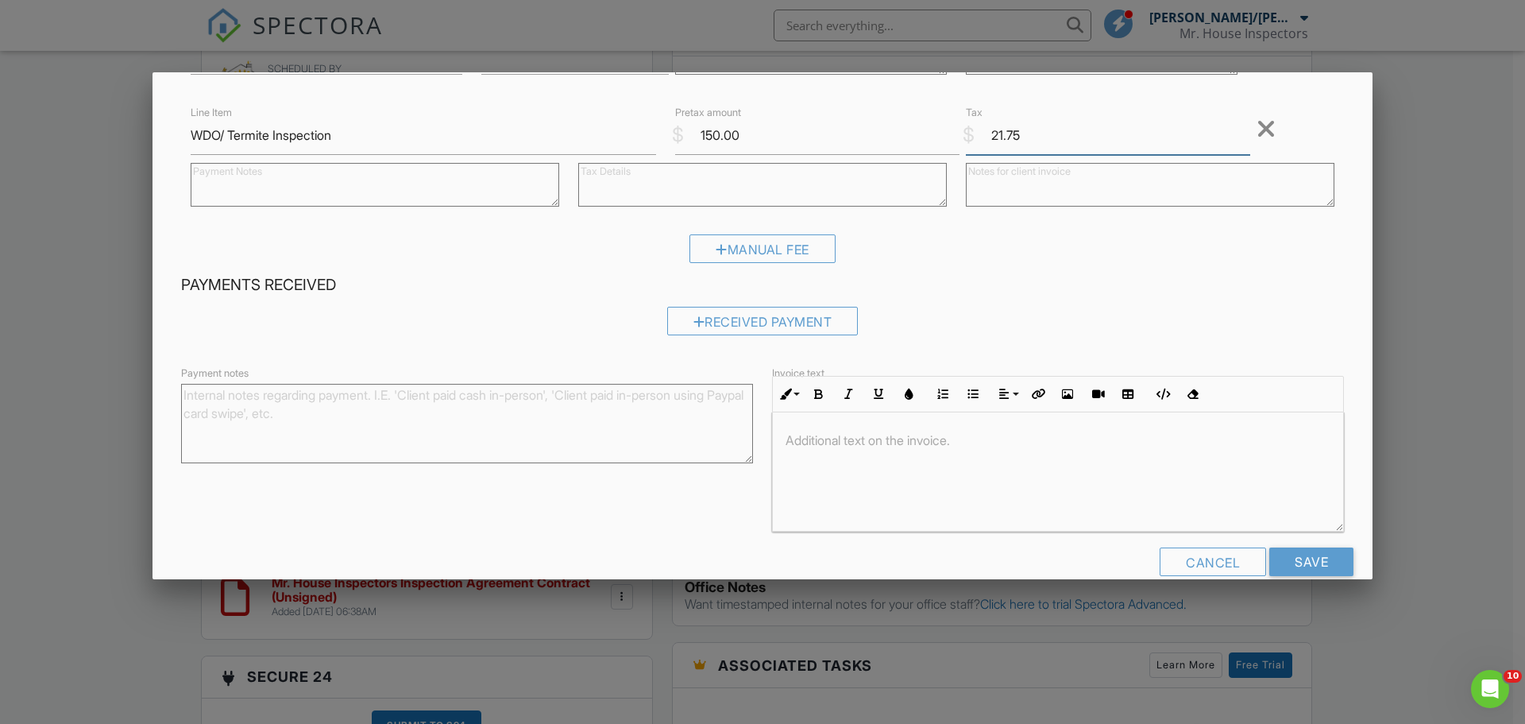
scroll to position [189, 0]
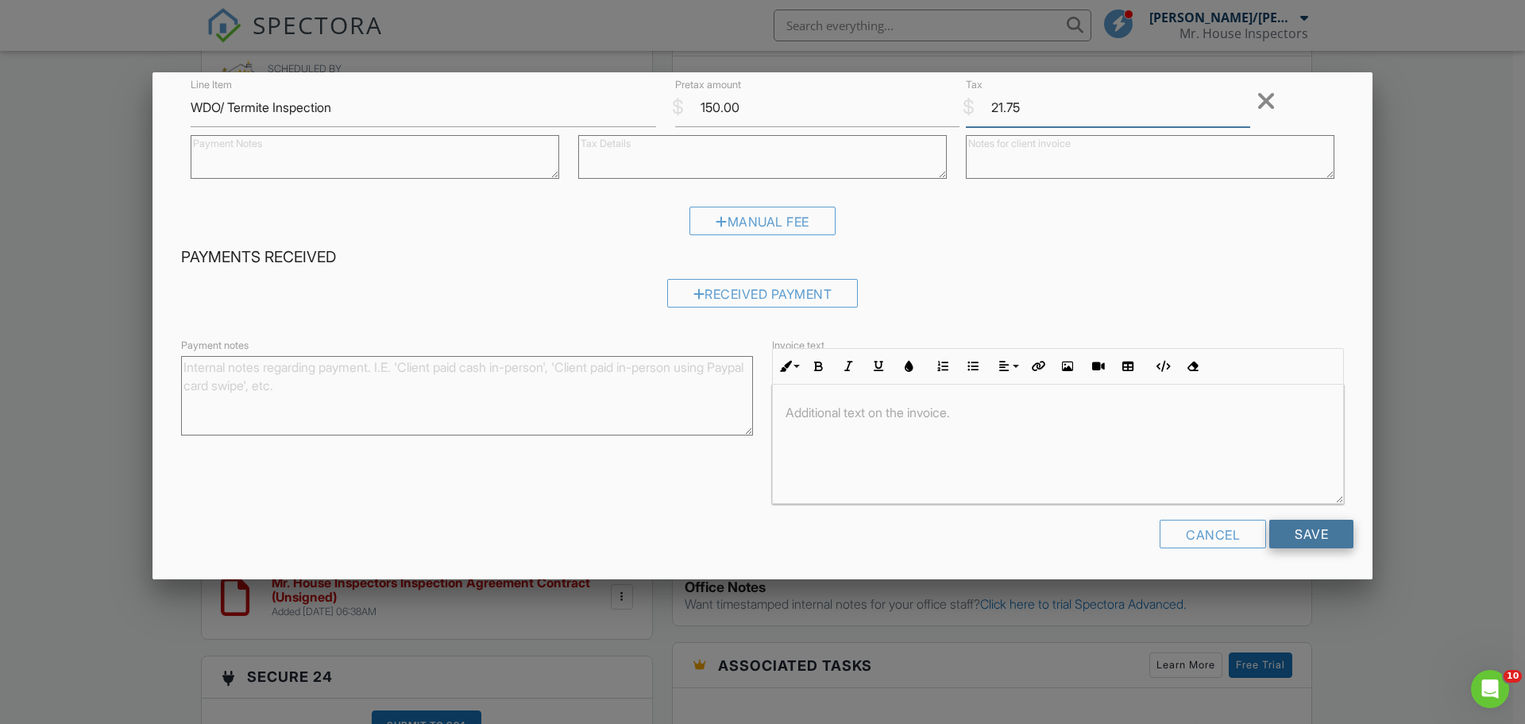
type input "21.75"
click at [1313, 532] on input "Save" at bounding box center [1312, 534] width 84 height 29
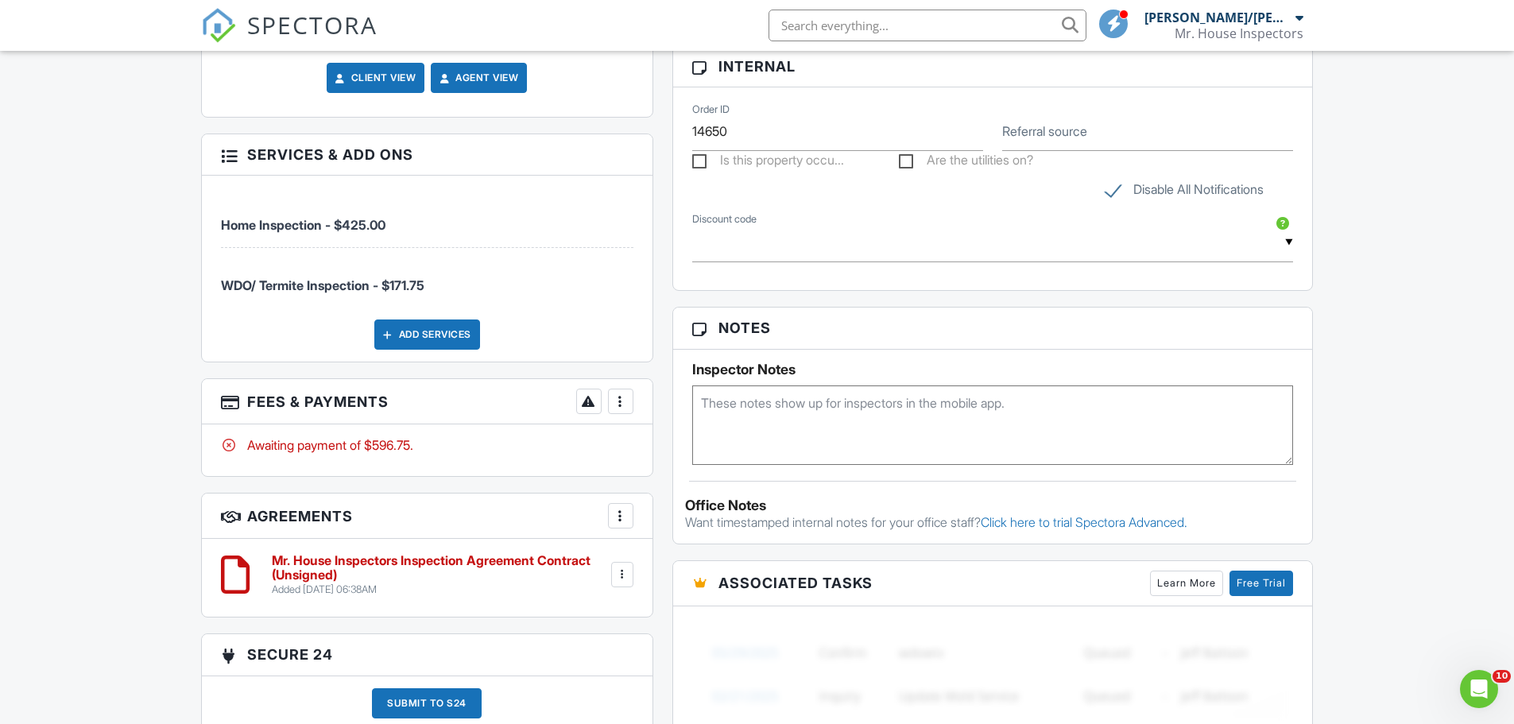
scroll to position [1351, 0]
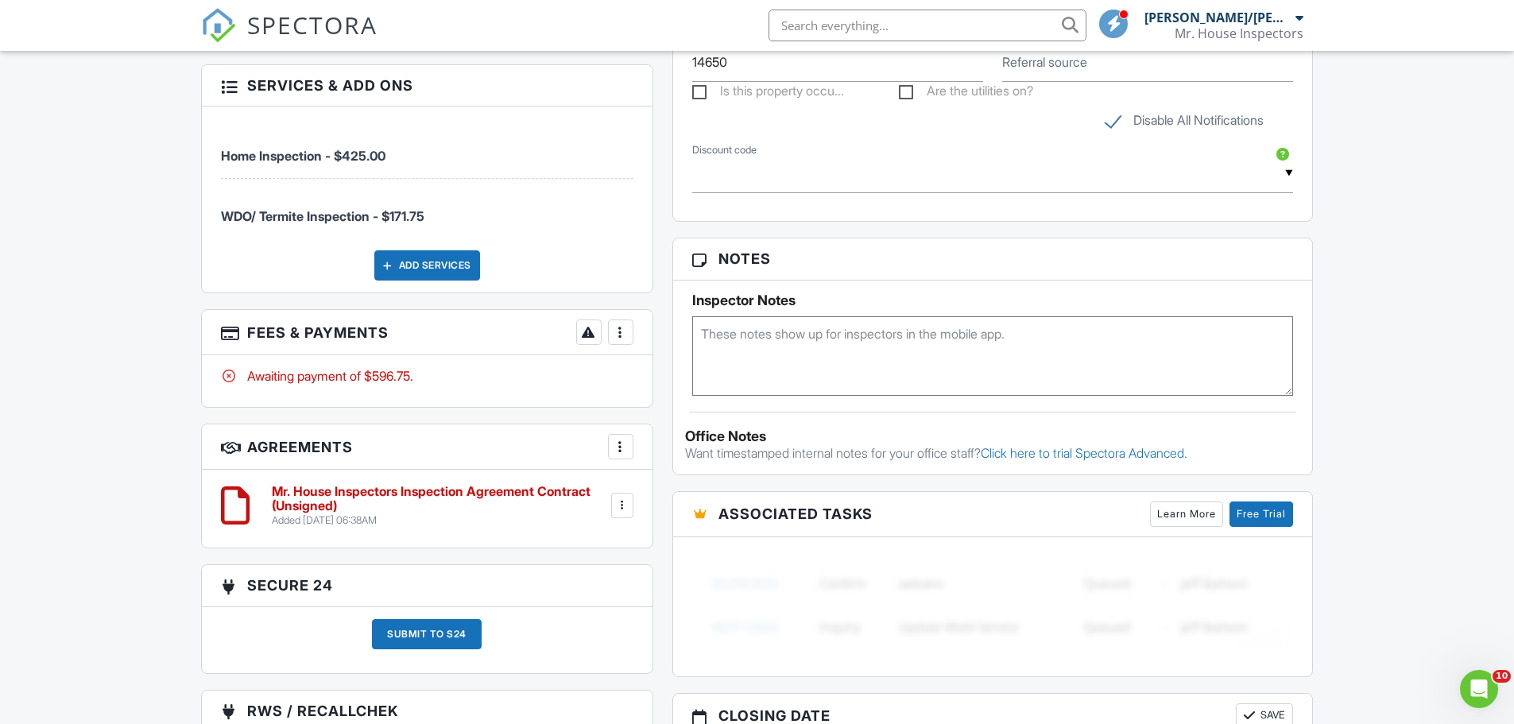
click at [617, 338] on div at bounding box center [621, 332] width 16 height 16
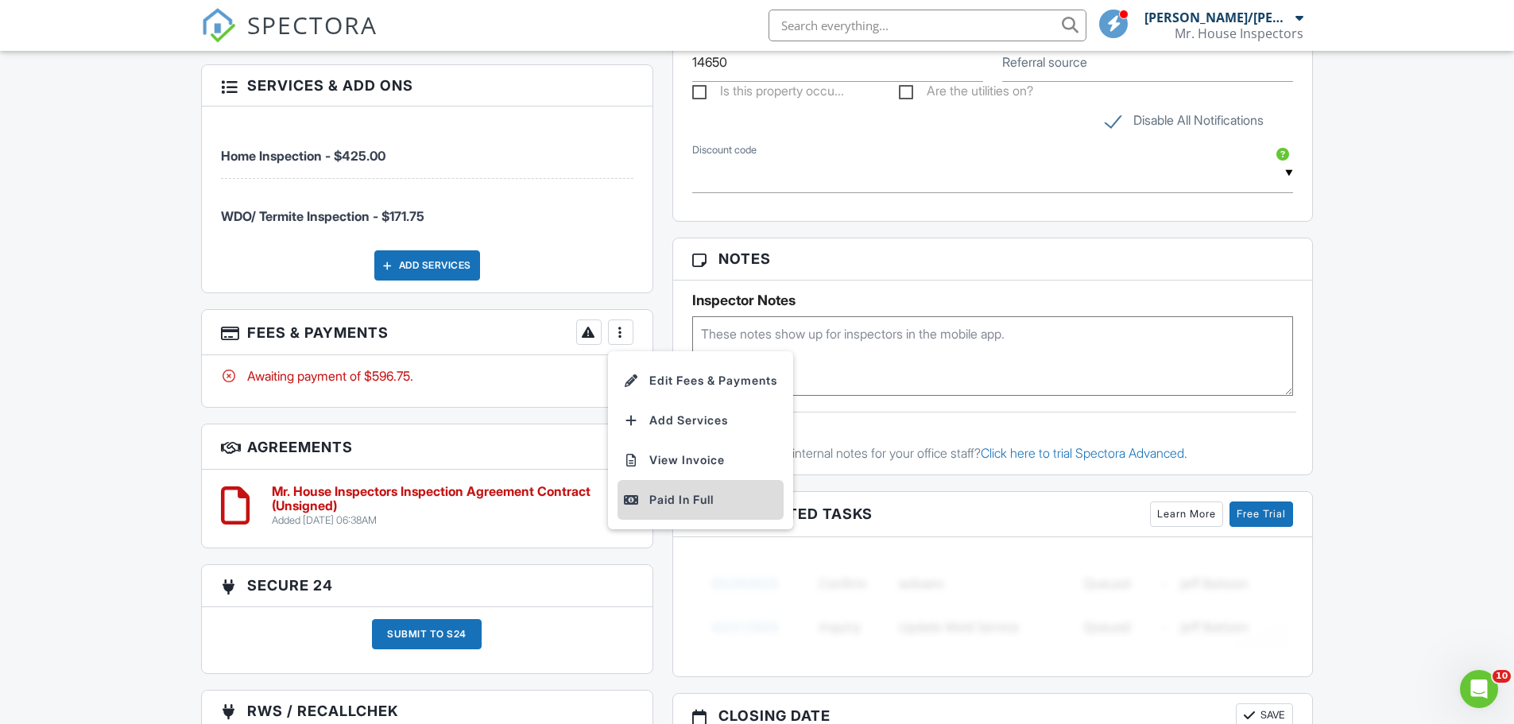
click at [687, 492] on div "Paid In Full" at bounding box center [700, 499] width 153 height 19
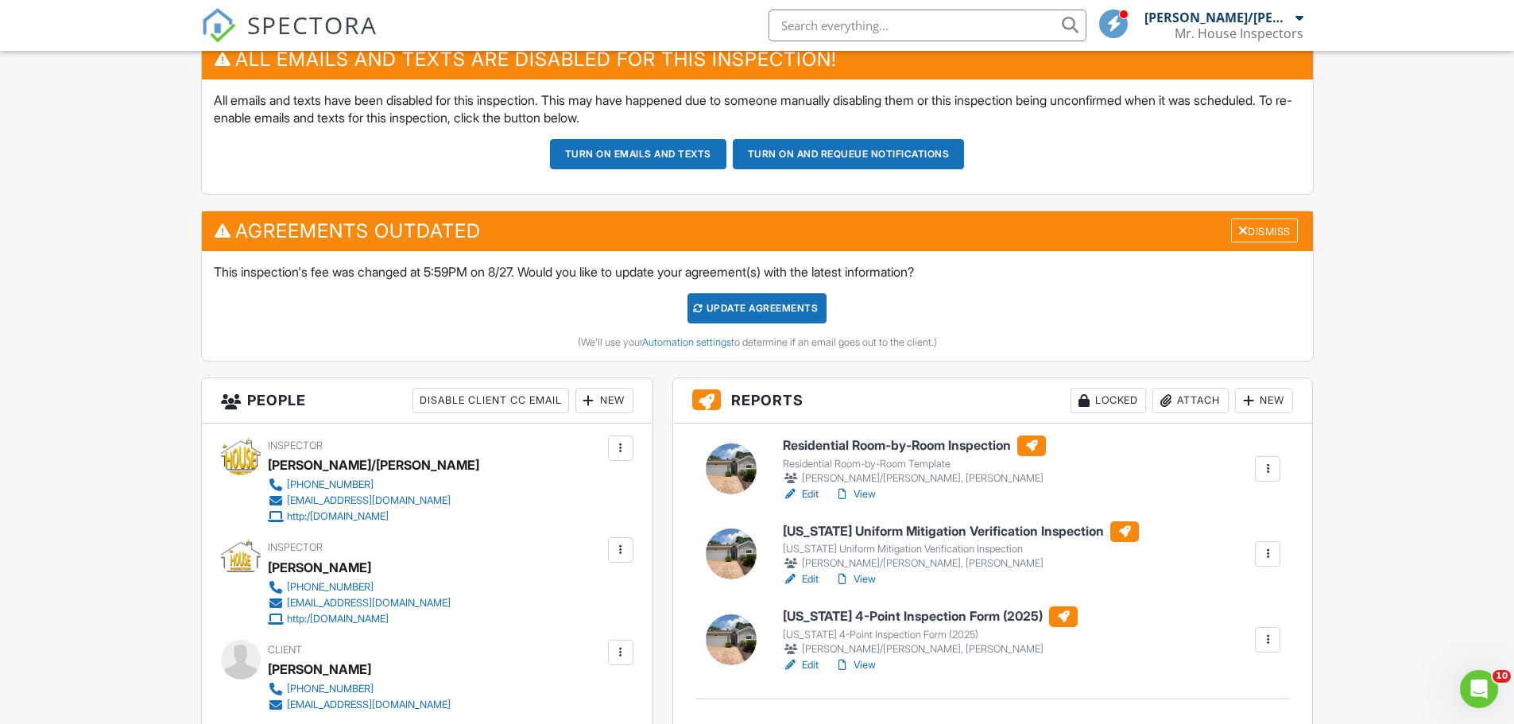
scroll to position [556, 0]
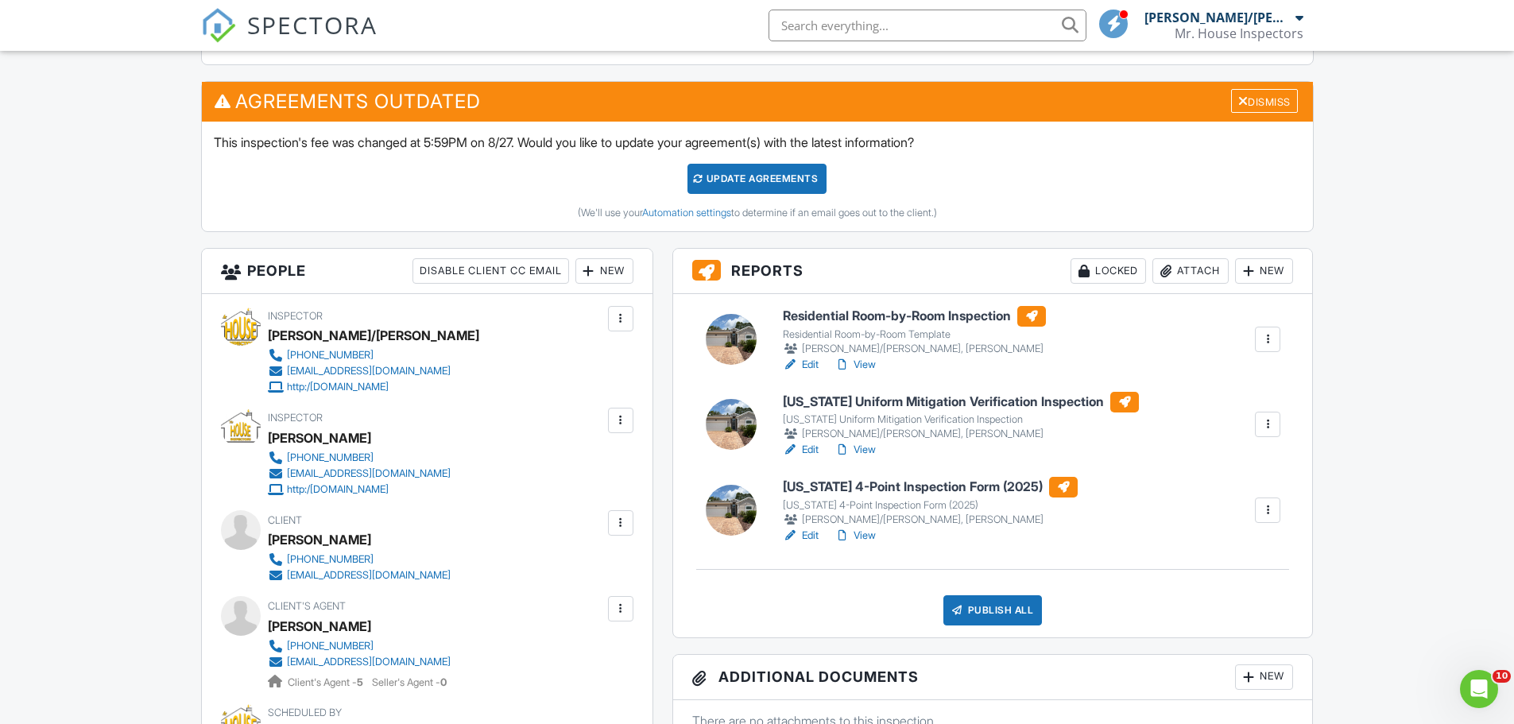
click at [867, 450] on link "View" at bounding box center [854, 450] width 41 height 16
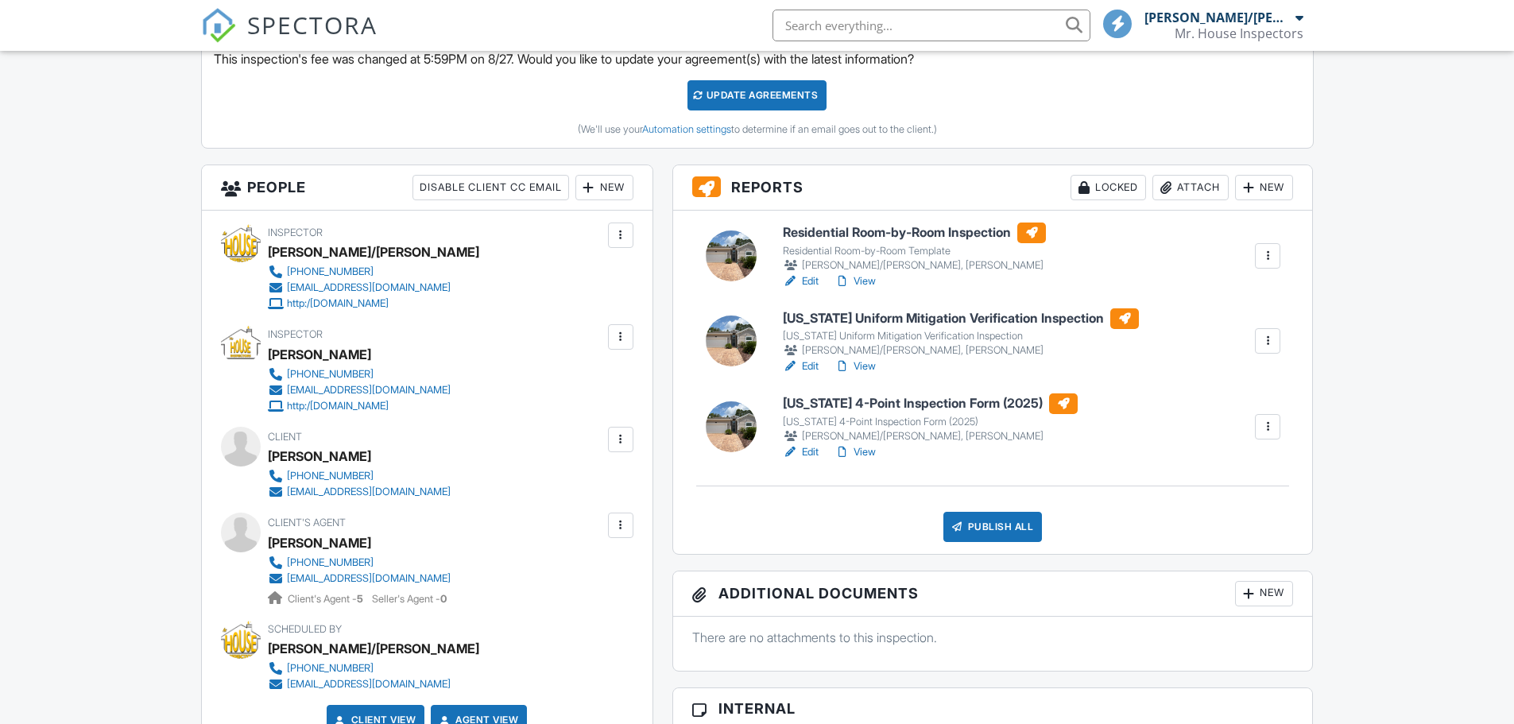
scroll to position [715, 0]
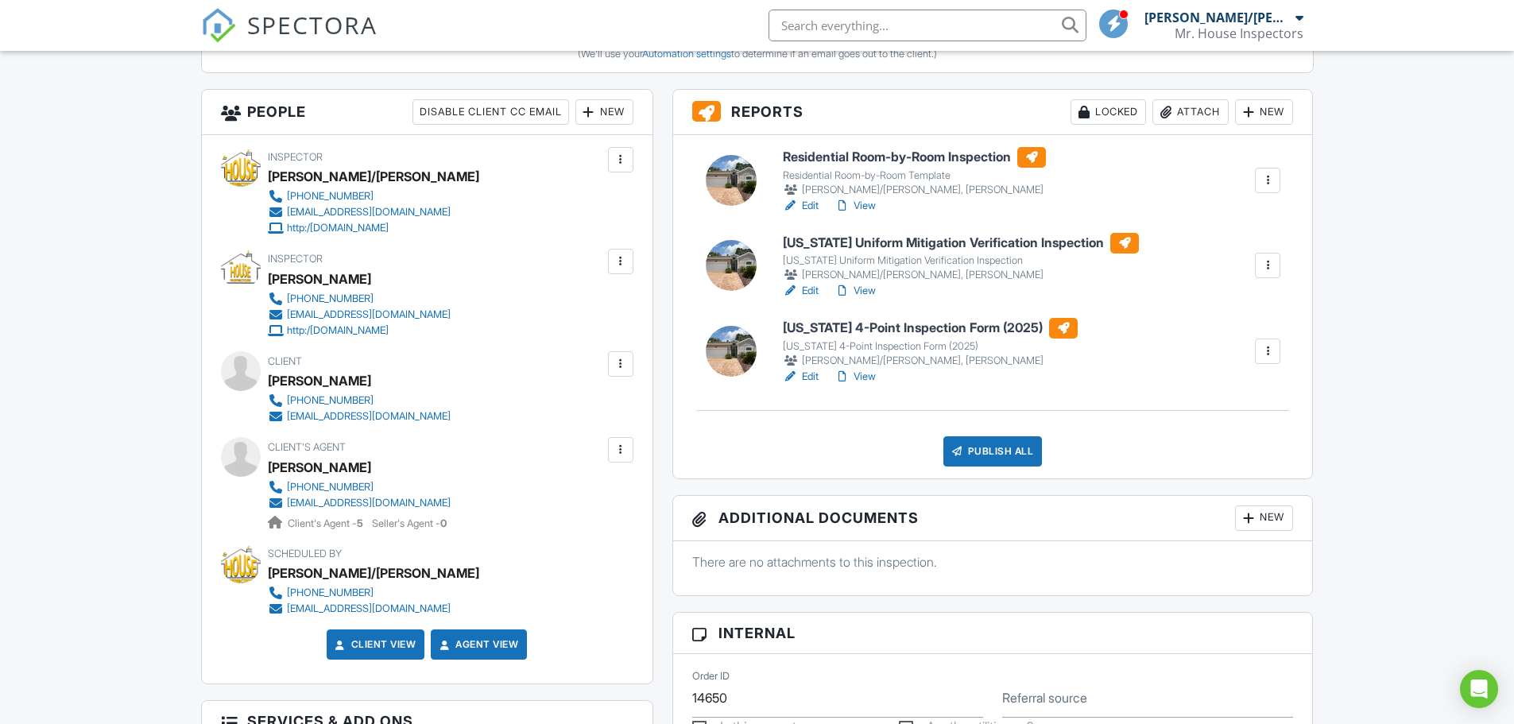
click at [864, 288] on link "View" at bounding box center [854, 291] width 41 height 16
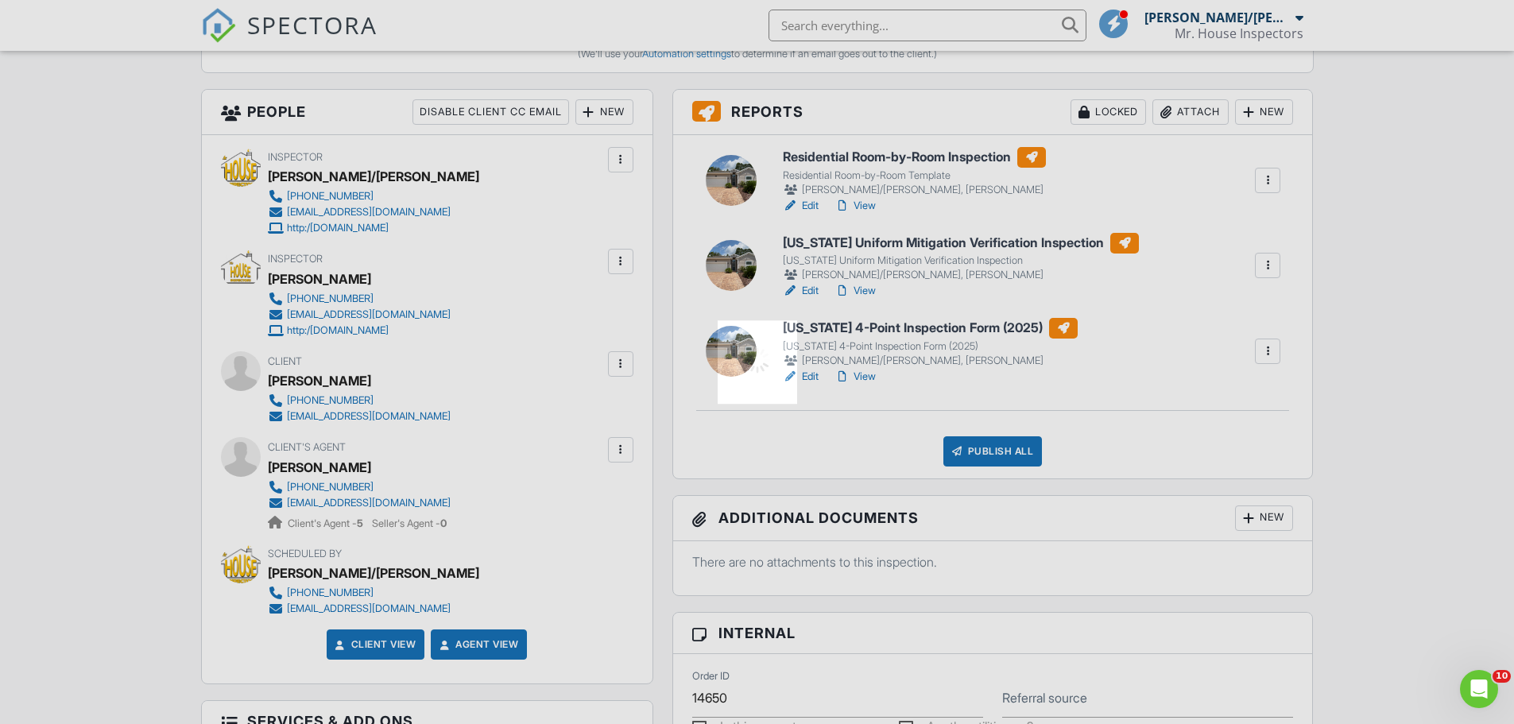
scroll to position [0, 0]
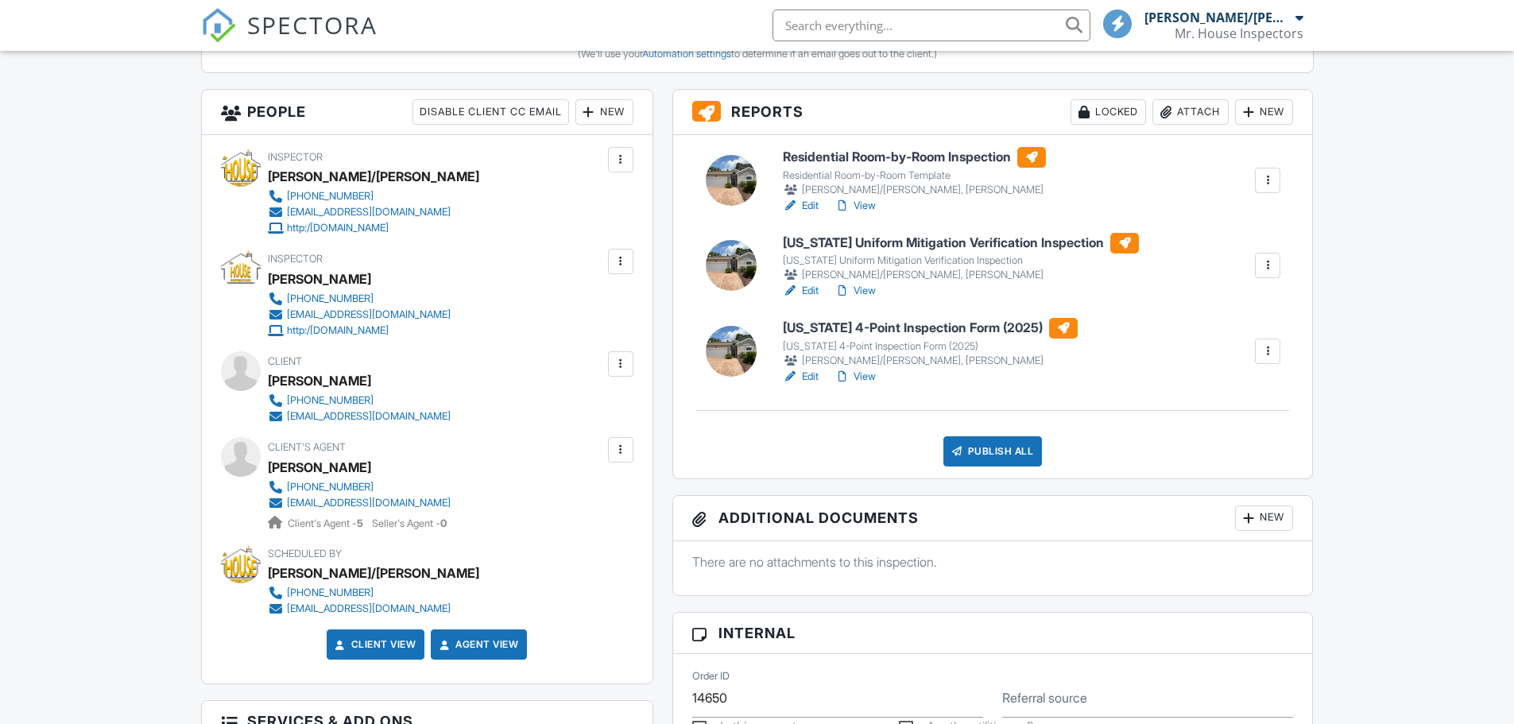
click at [993, 453] on div "Publish All" at bounding box center [992, 451] width 99 height 30
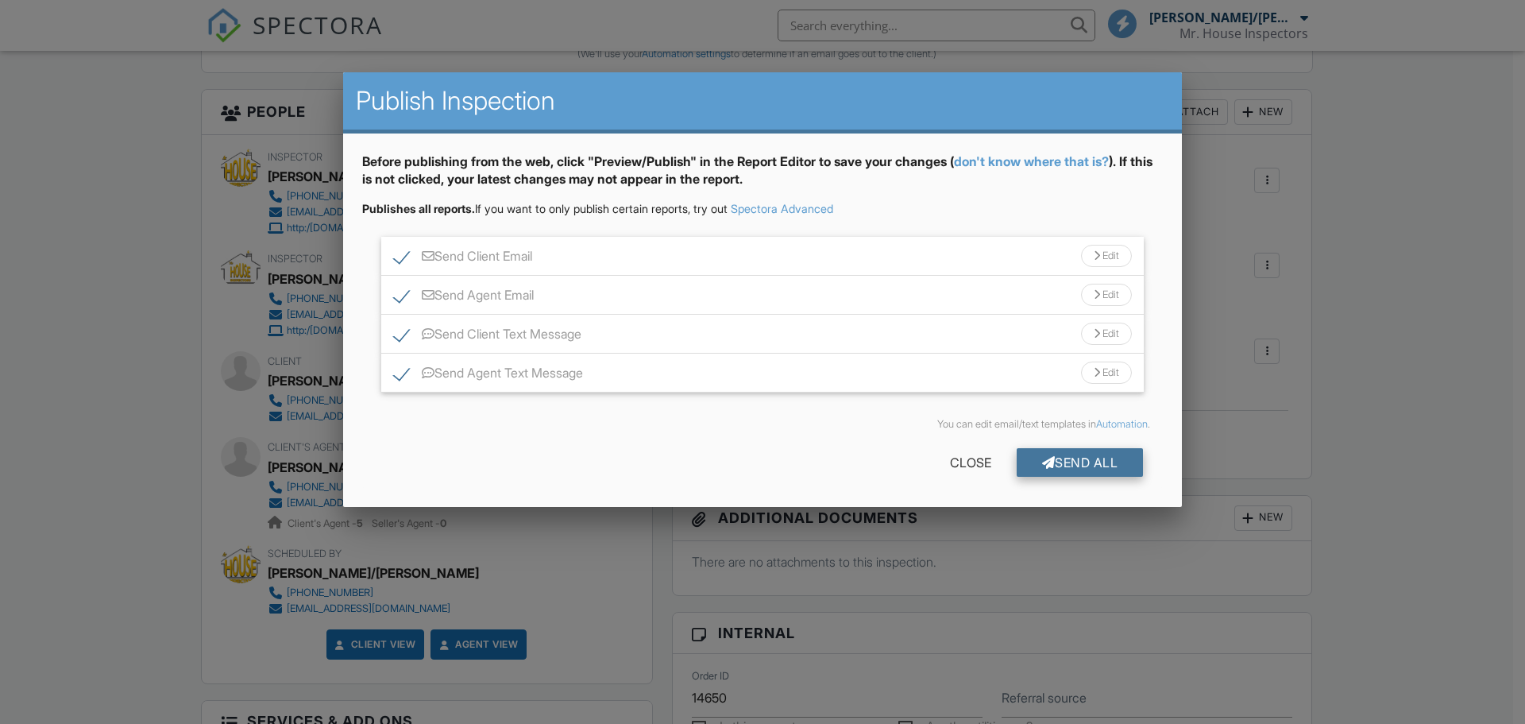
click at [1084, 469] on div "Send All" at bounding box center [1080, 462] width 127 height 29
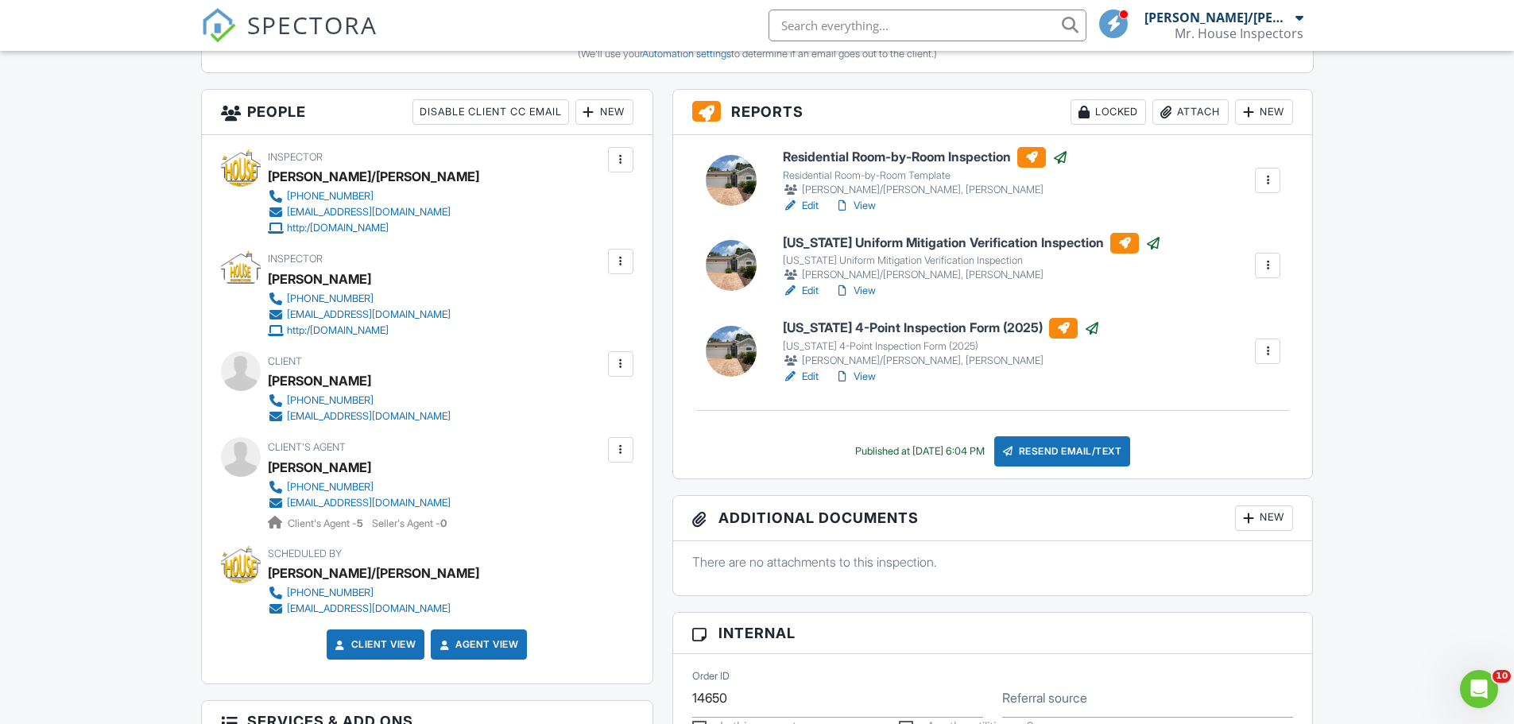
click at [807, 21] on input "text" at bounding box center [927, 26] width 318 height 32
paste input "Walter Herndon"
type input "Walter Herndon"
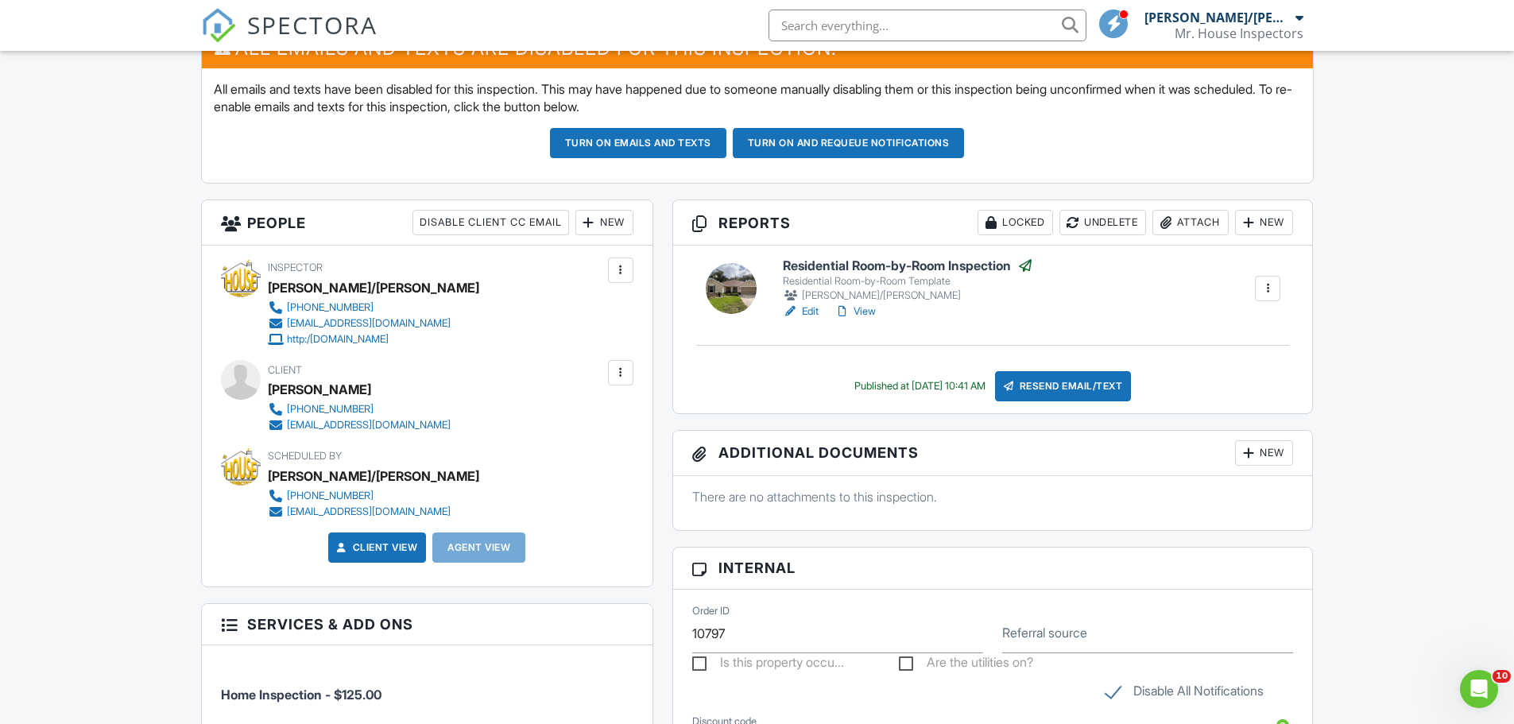
scroll to position [477, 0]
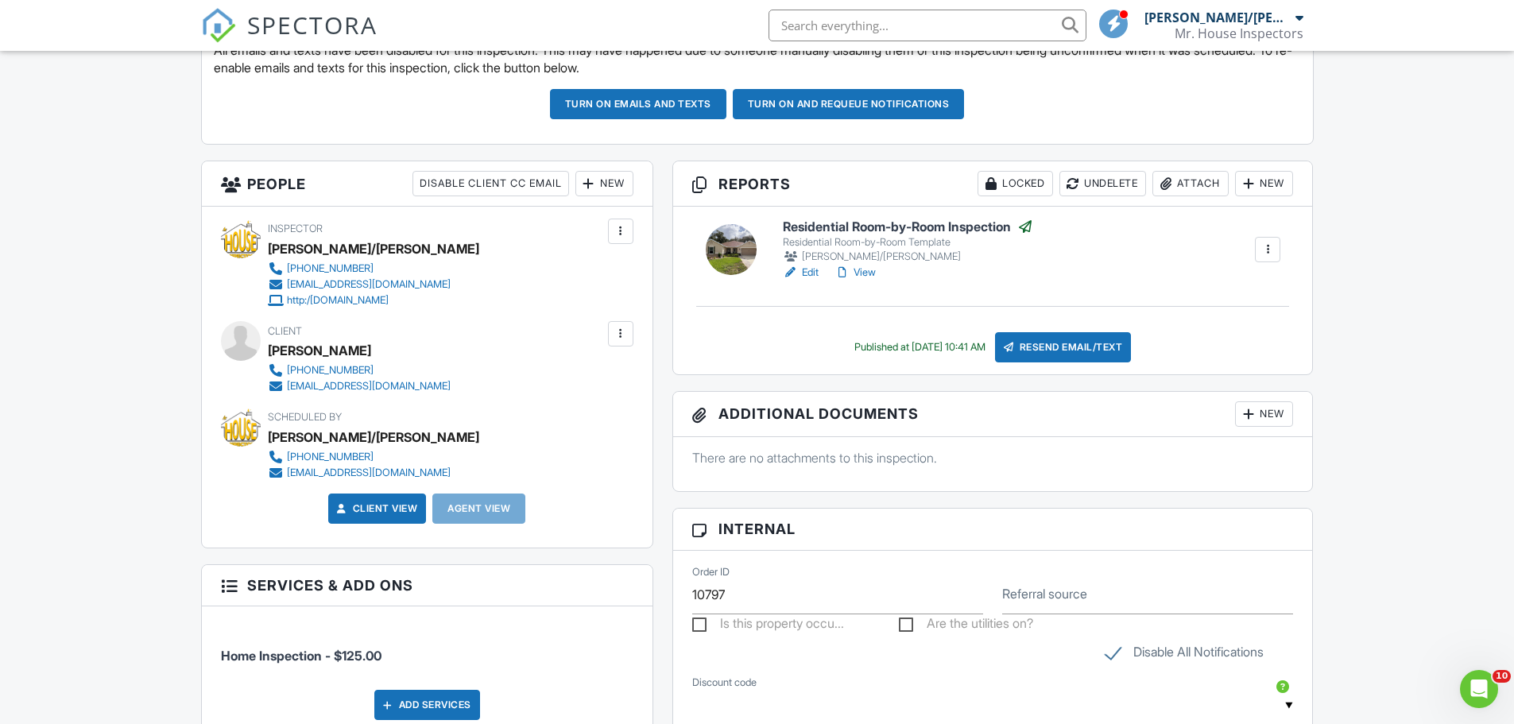
click at [870, 267] on link "View" at bounding box center [854, 273] width 41 height 16
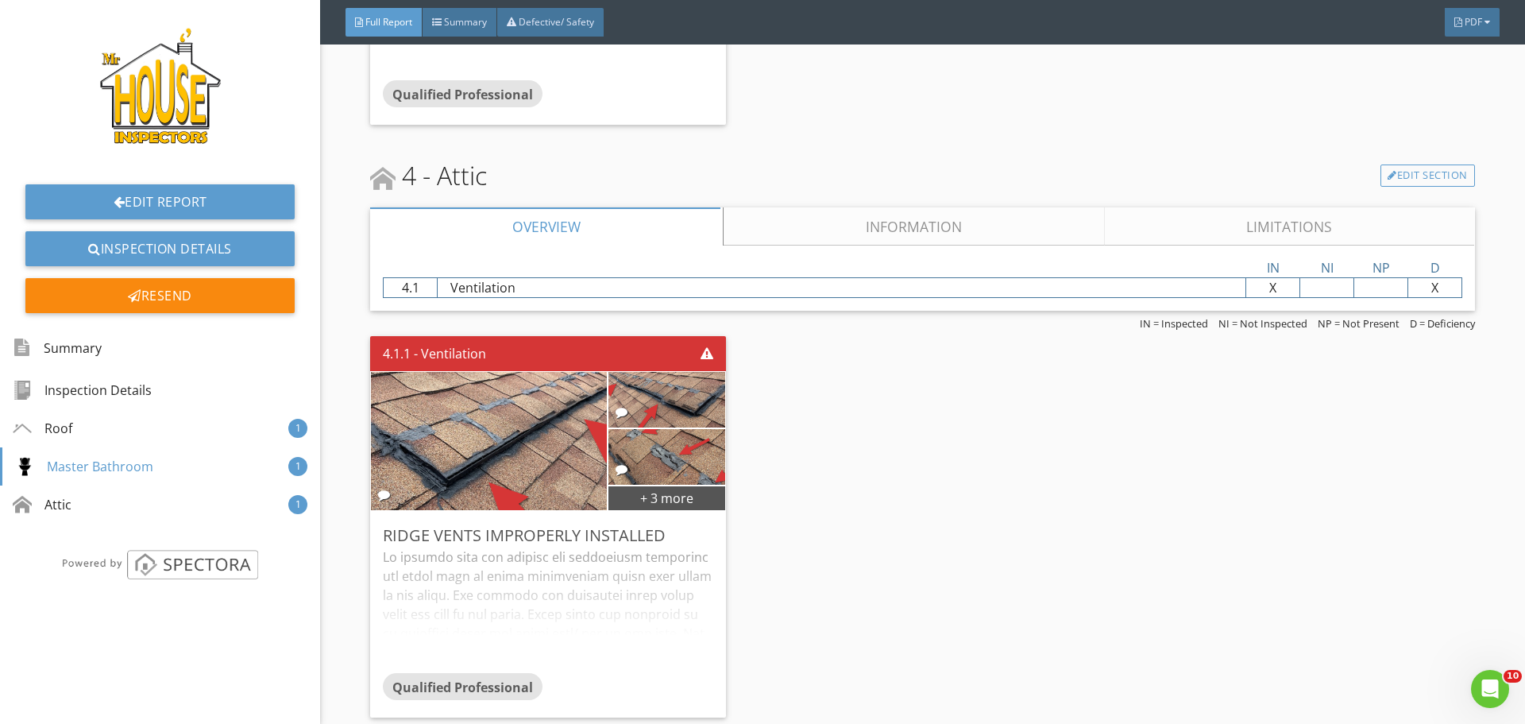
scroll to position [3122, 0]
click at [926, 211] on link "Information" at bounding box center [914, 226] width 381 height 38
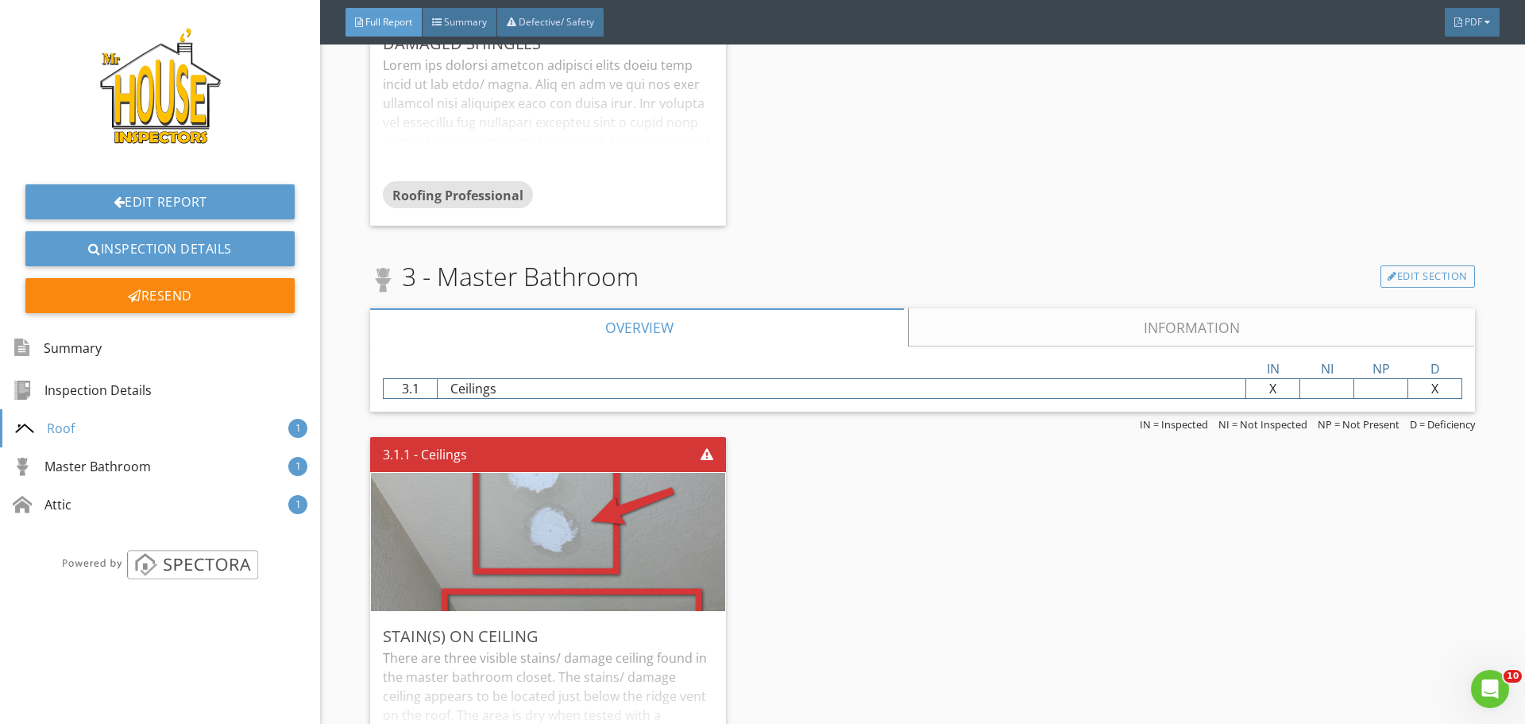
scroll to position [2421, 0]
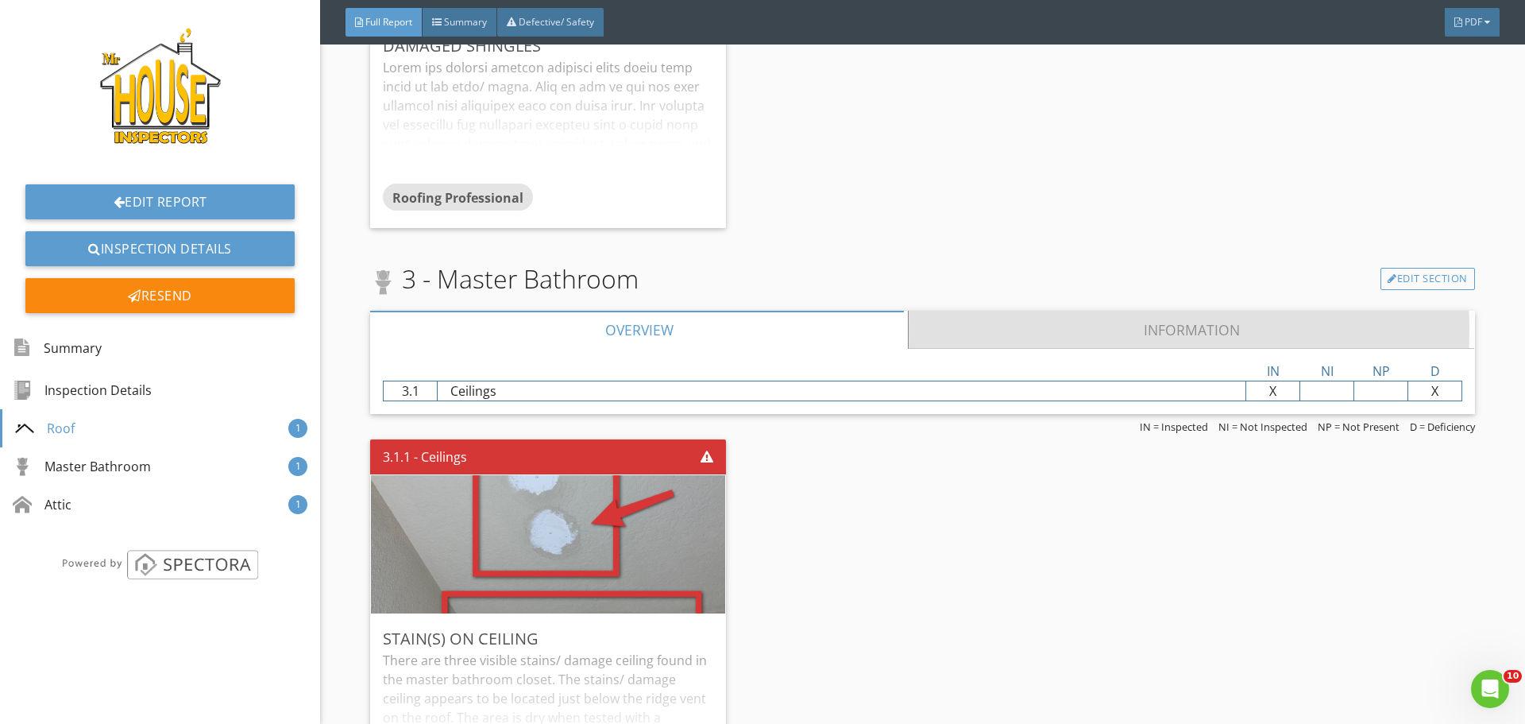
click at [1084, 317] on link "Information" at bounding box center [1193, 330] width 566 height 38
